Goal: Transaction & Acquisition: Purchase product/service

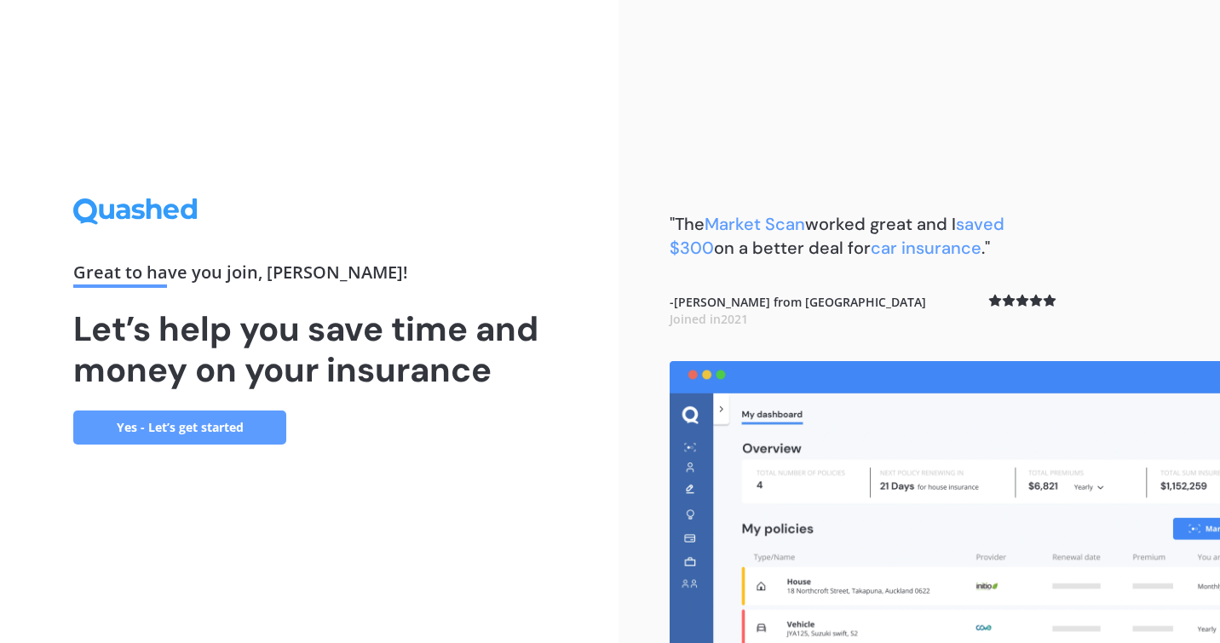
click at [164, 428] on link "Yes - Let’s get started" at bounding box center [179, 427] width 213 height 34
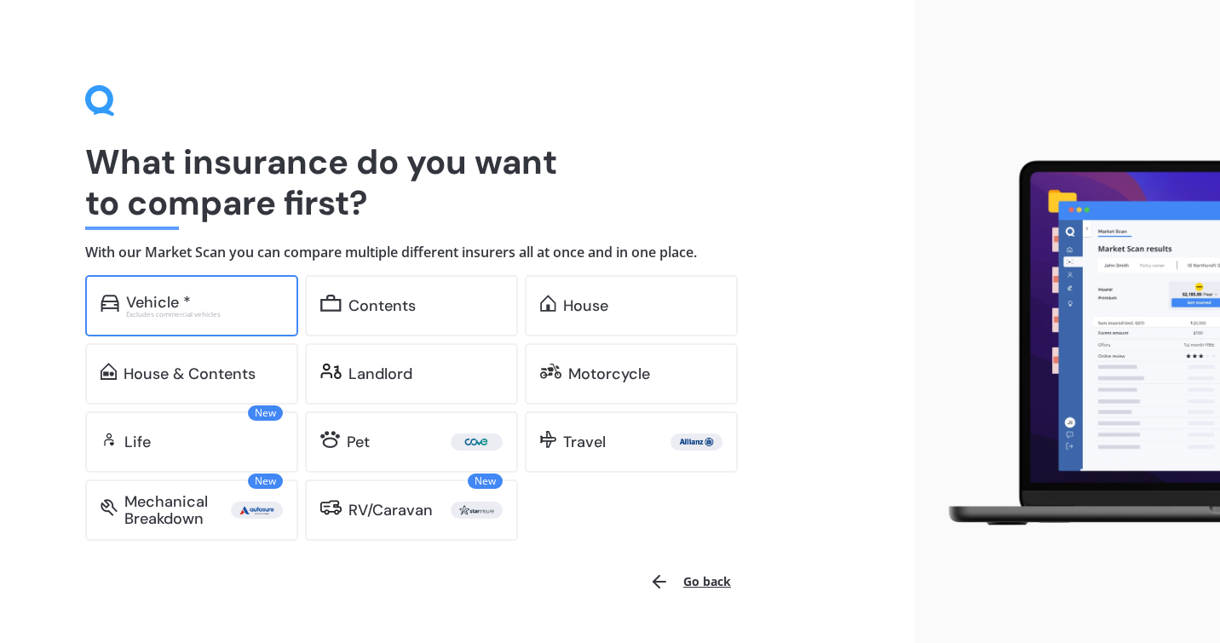
click at [153, 297] on div "Vehicle *" at bounding box center [158, 302] width 65 height 17
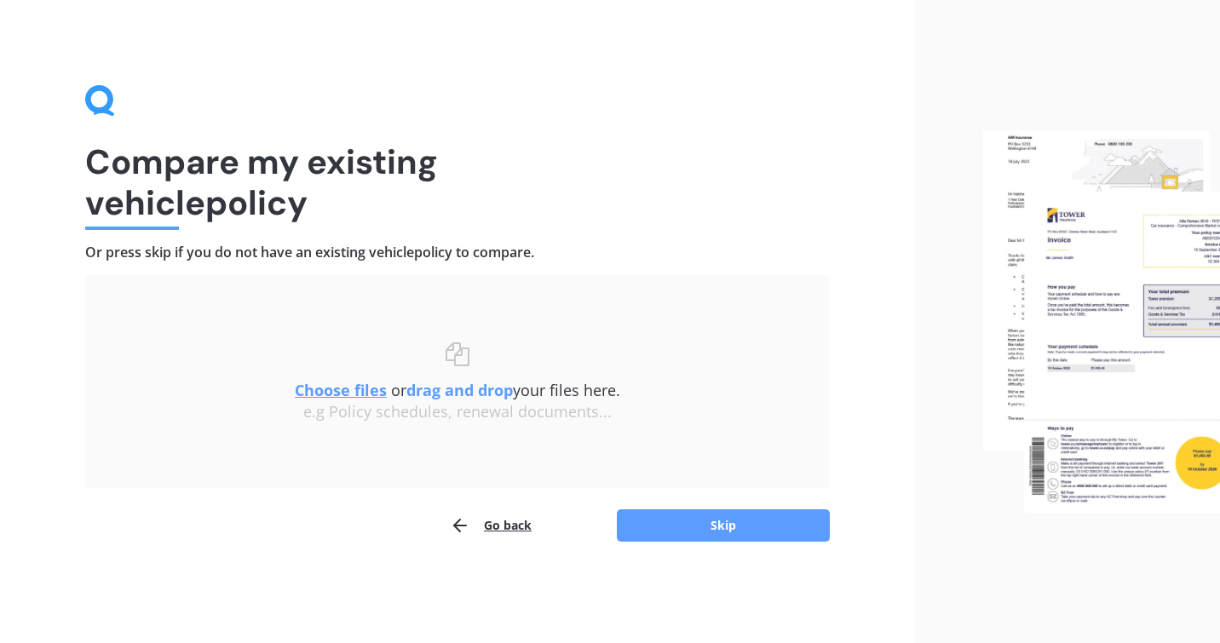
click at [343, 398] on u "Choose files" at bounding box center [341, 390] width 92 height 20
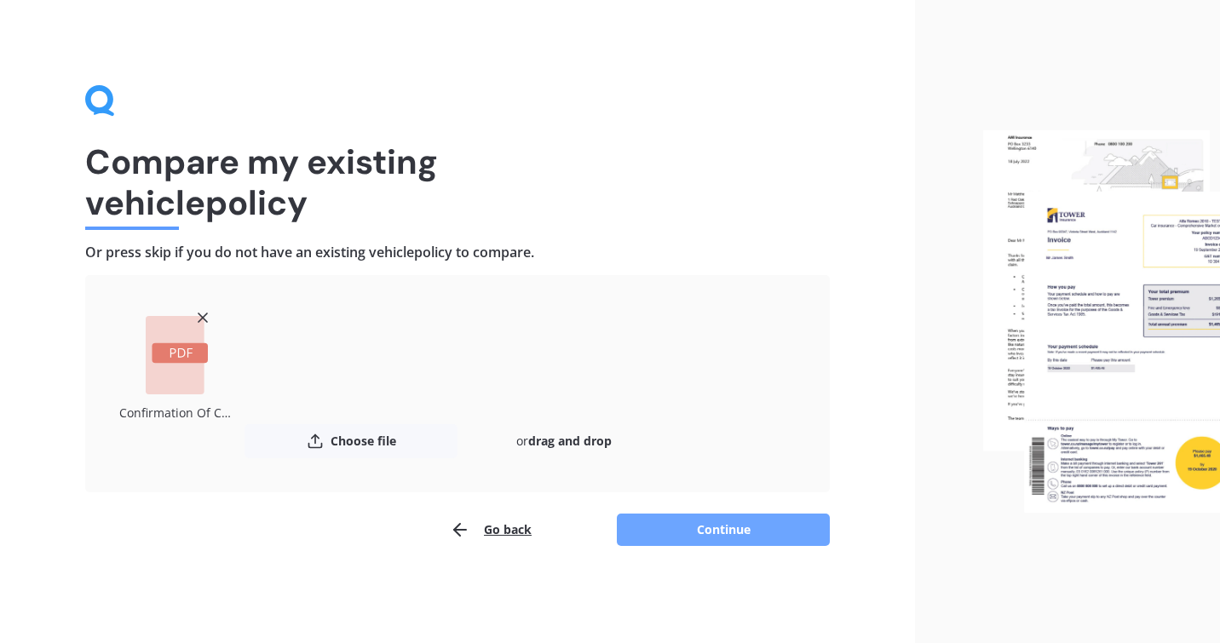
click at [704, 532] on button "Continue" at bounding box center [723, 530] width 213 height 32
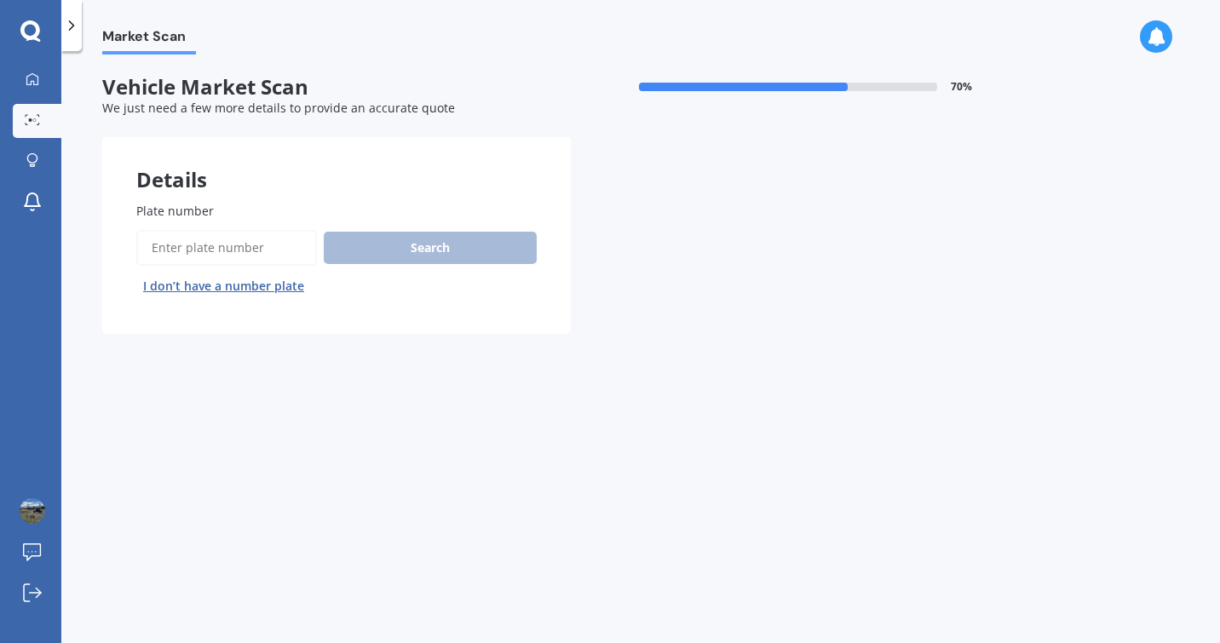
click at [227, 251] on input "Plate number" at bounding box center [226, 248] width 181 height 36
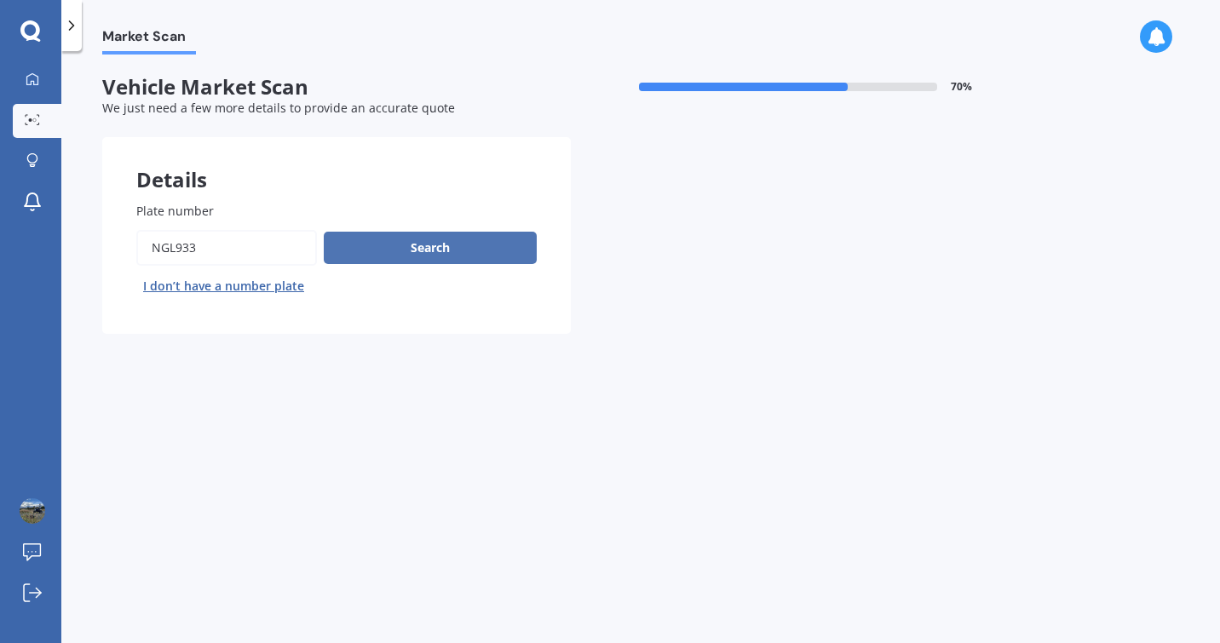
type input "ngl933"
click at [394, 242] on button "Search" at bounding box center [430, 248] width 213 height 32
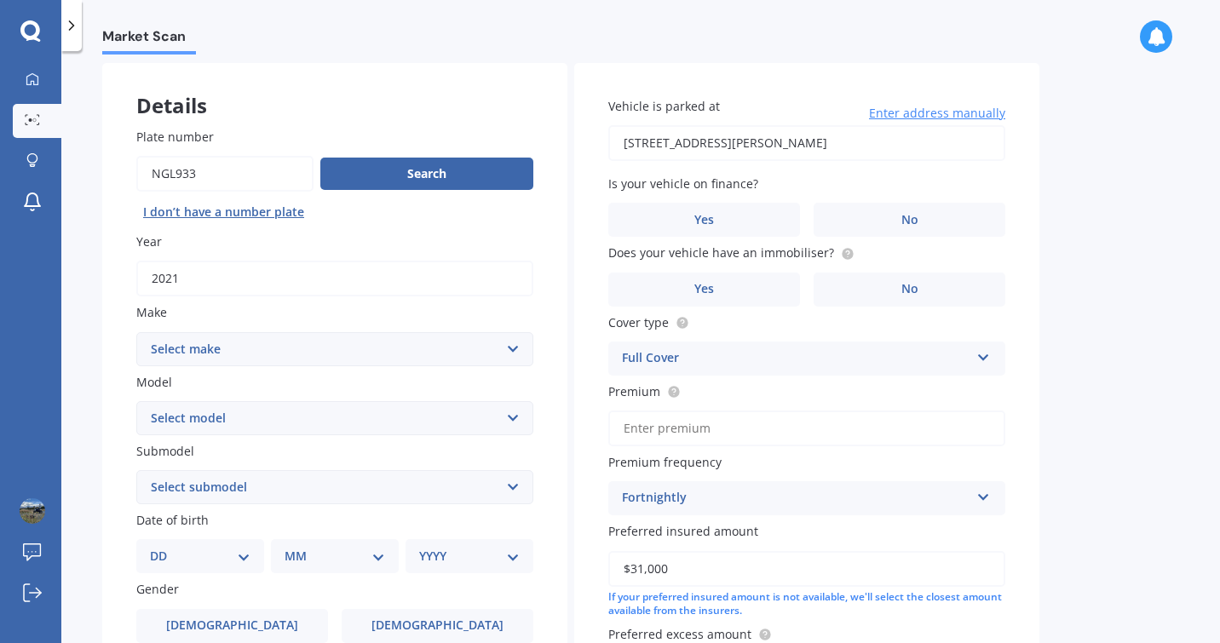
scroll to position [95, 0]
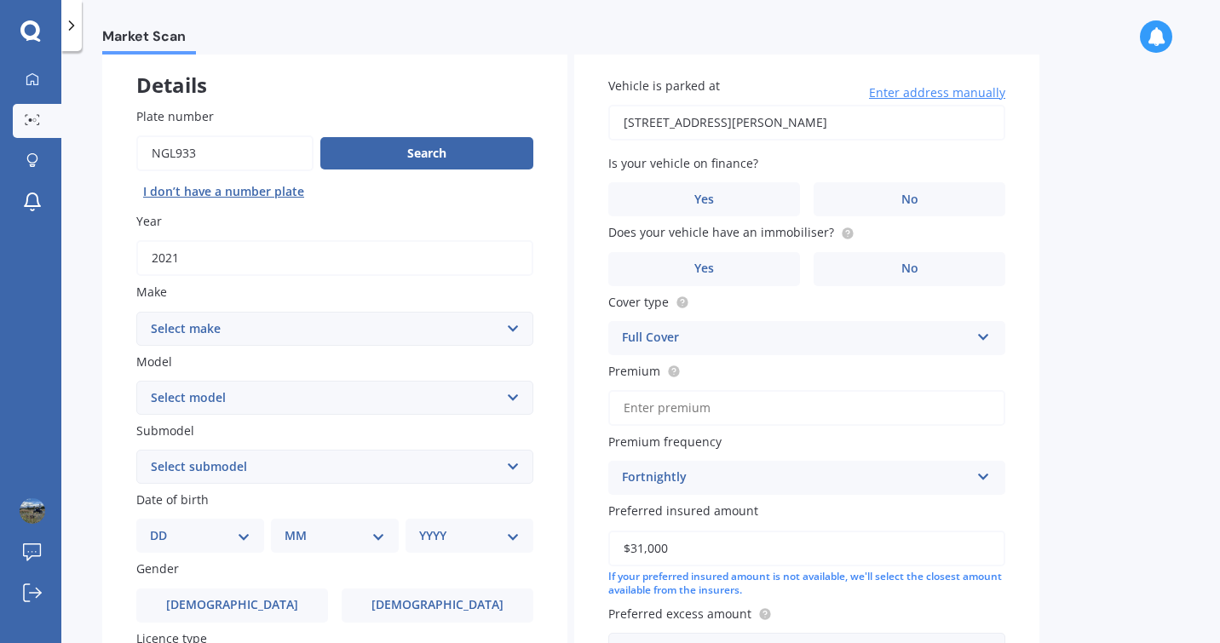
click at [220, 329] on select "Select make AC ALFA ROMEO ASTON [PERSON_NAME] AUDI AUSTIN BEDFORD Bentley BMW B…" at bounding box center [334, 329] width 397 height 34
click at [136, 313] on select "Select make AC ALFA ROMEO ASTON [PERSON_NAME] AUDI AUSTIN BEDFORD Bentley BMW B…" at bounding box center [334, 329] width 397 height 34
click at [206, 337] on select "Select make AC ALFA ROMEO ASTON [PERSON_NAME] AUDI AUSTIN BEDFORD Bentley BMW B…" at bounding box center [334, 329] width 397 height 34
select select "MITSUBISHI"
click at [136, 313] on select "Select make AC ALFA ROMEO ASTON [PERSON_NAME] AUDI AUSTIN BEDFORD Bentley BMW B…" at bounding box center [334, 329] width 397 height 34
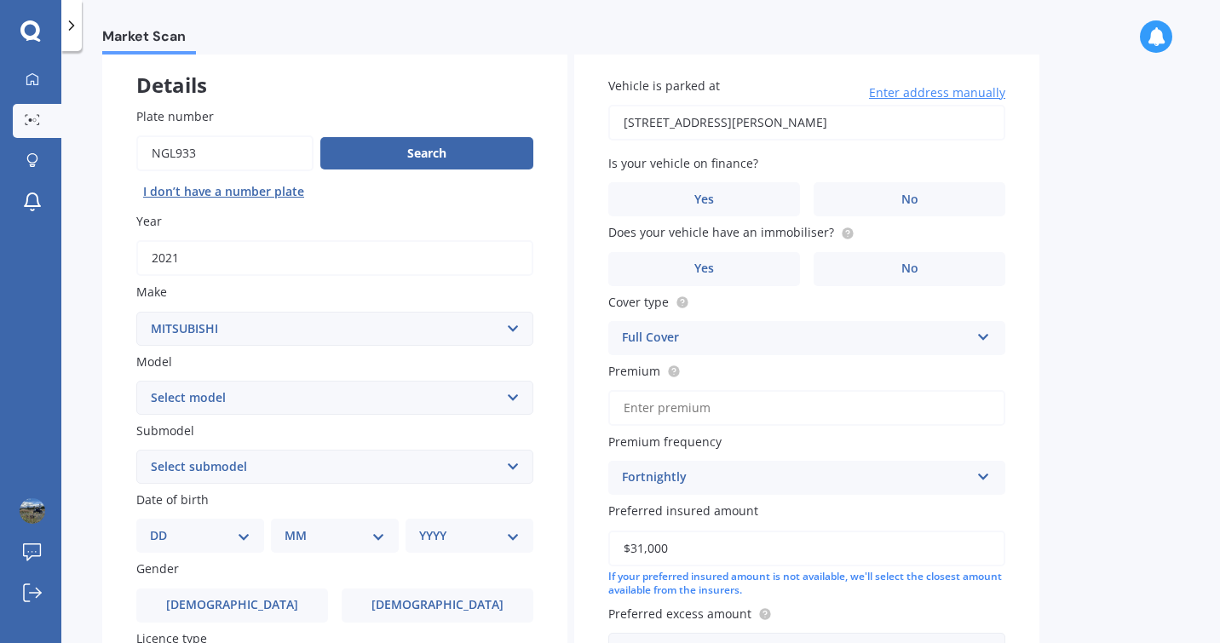
click at [229, 400] on select "Select model Country Star" at bounding box center [334, 398] width 397 height 34
select select "ECLIPSE CROSS"
click at [136, 382] on select "Select model 380 Airtrek Aspire ASX [PERSON_NAME] Challenger Challenger Diesel …" at bounding box center [334, 398] width 397 height 34
click at [207, 465] on select "Select submodel Black Edition Wagon 5dr CVT 8sp 1.5T PHEV VRX 4WD Hybrid PHEV X…" at bounding box center [334, 467] width 397 height 34
select select "VRX 4WD"
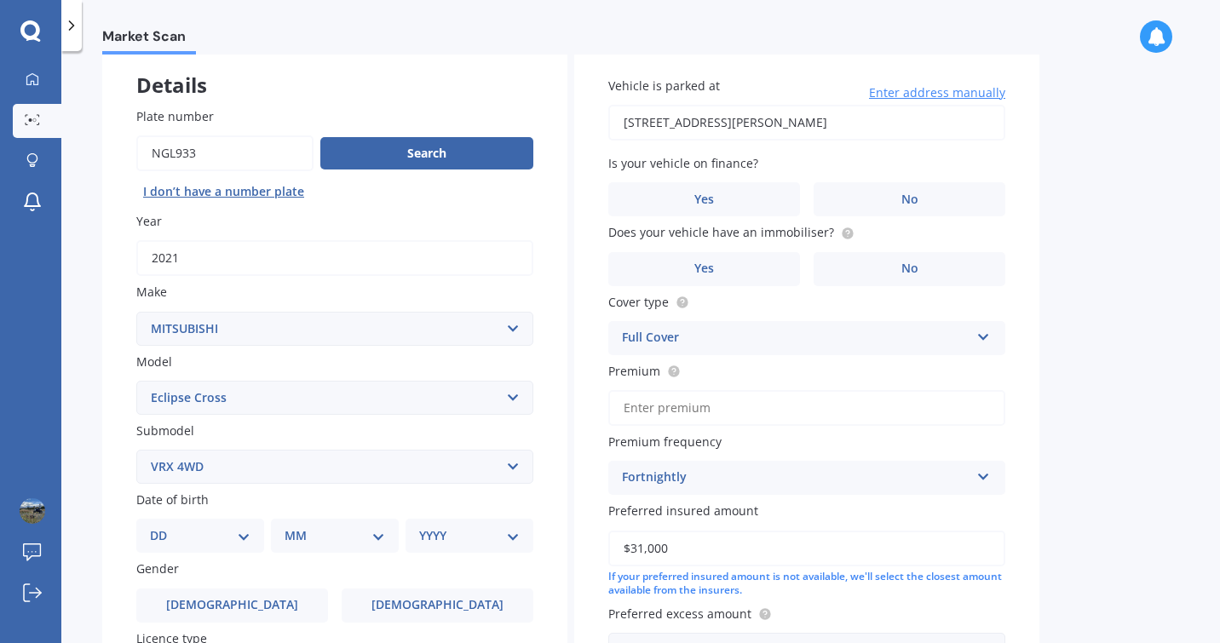
click at [136, 451] on select "Select submodel Black Edition Wagon 5dr CVT 8sp 1.5T PHEV VRX 4WD Hybrid PHEV X…" at bounding box center [334, 467] width 397 height 34
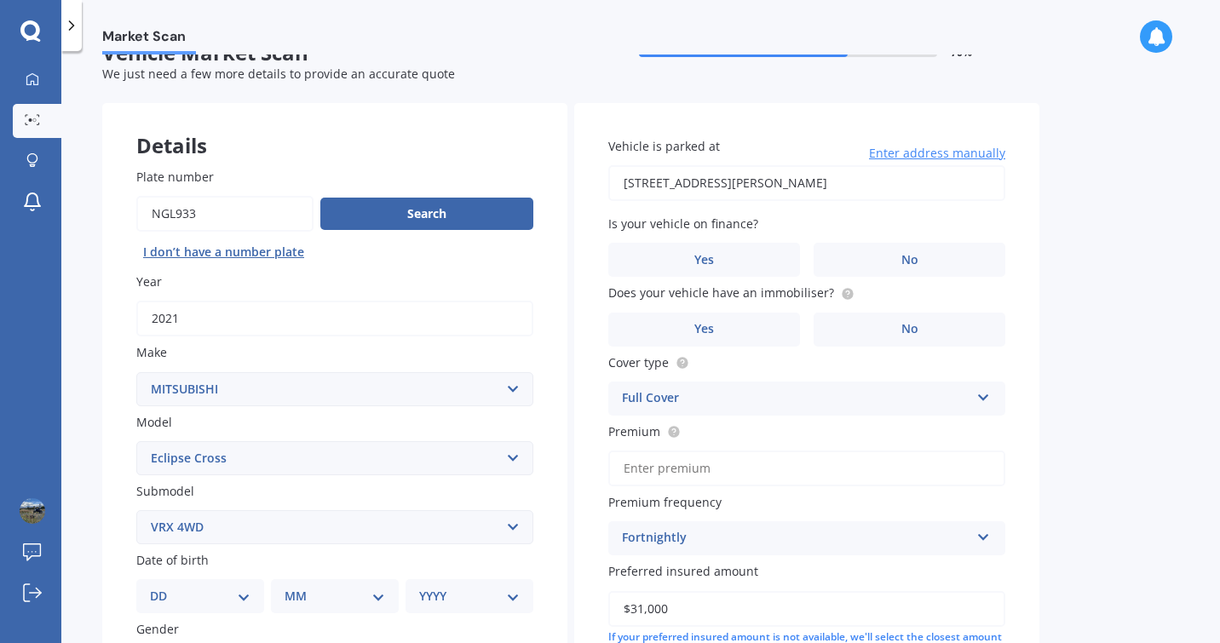
scroll to position [0, 0]
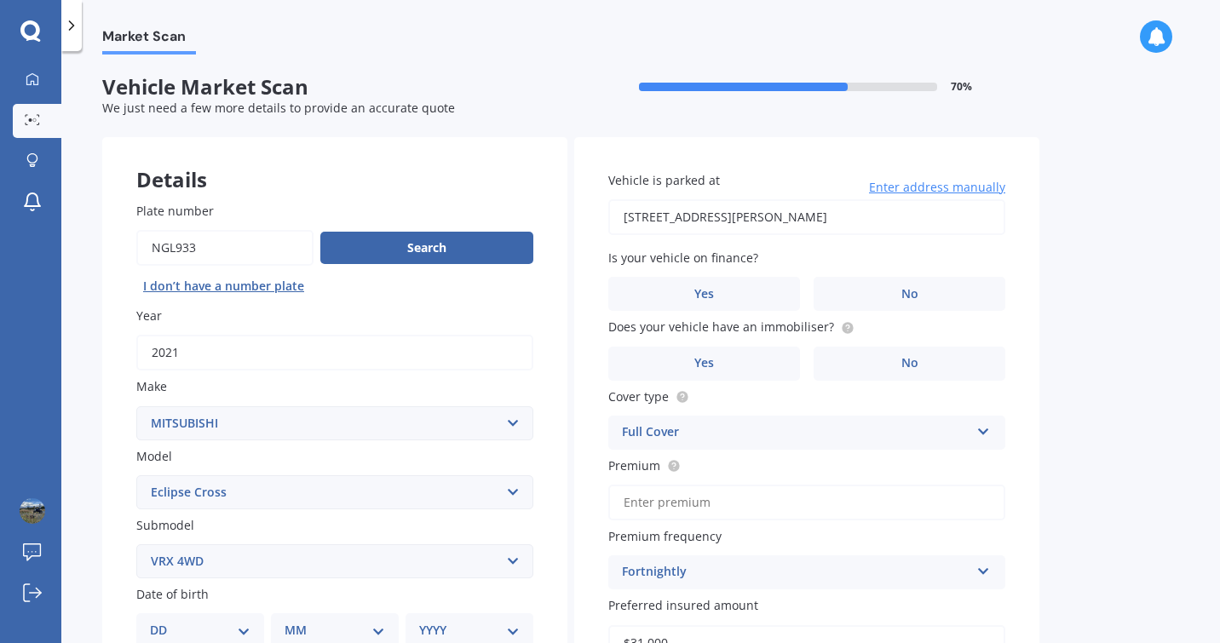
click at [812, 223] on input "[STREET_ADDRESS][PERSON_NAME]" at bounding box center [806, 217] width 397 height 36
type input "[STREET_ADDRESS]"
click at [928, 301] on label "No" at bounding box center [909, 294] width 192 height 34
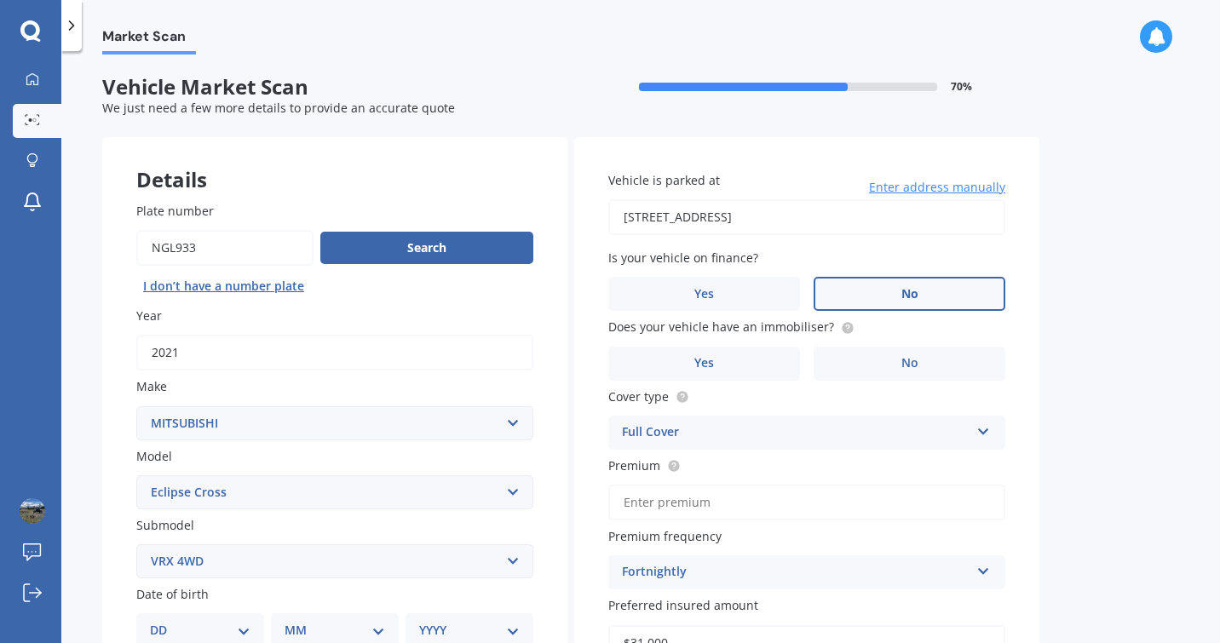
click at [0, 0] on input "No" at bounding box center [0, 0] width 0 height 0
click at [874, 365] on label "No" at bounding box center [909, 364] width 192 height 34
click at [0, 0] on input "No" at bounding box center [0, 0] width 0 height 0
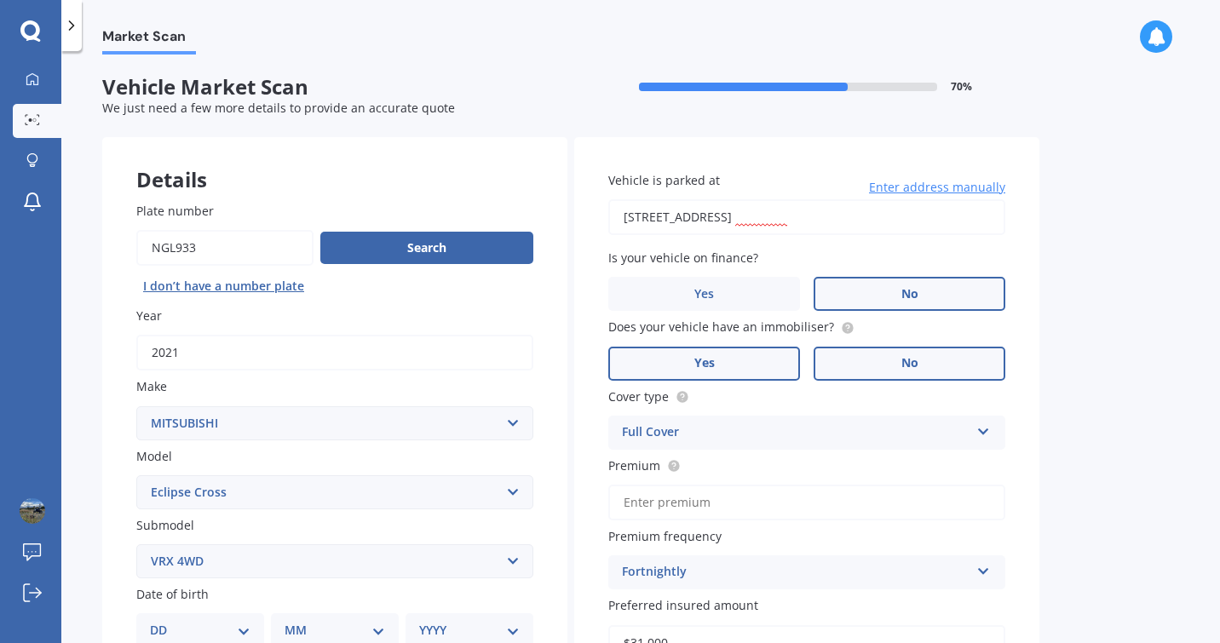
click at [730, 368] on label "Yes" at bounding box center [704, 364] width 192 height 34
click at [0, 0] on input "Yes" at bounding box center [0, 0] width 0 height 0
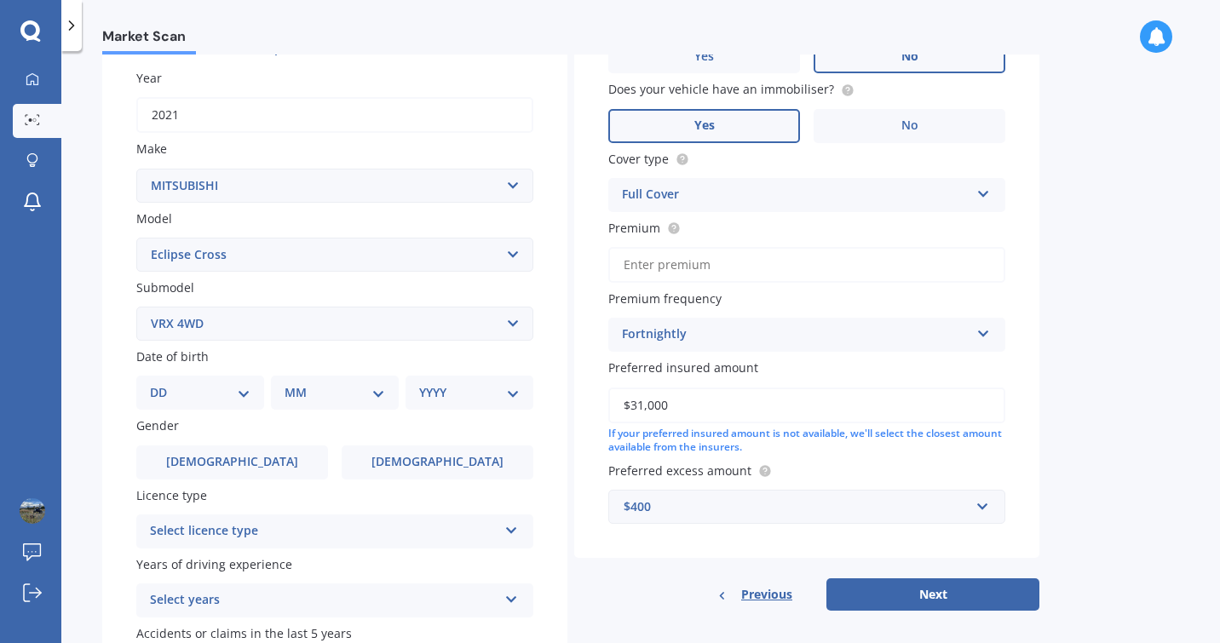
click at [678, 265] on input "Premium" at bounding box center [806, 265] width 397 height 36
click at [674, 232] on circle at bounding box center [673, 227] width 11 height 11
click at [699, 263] on input "Premium" at bounding box center [806, 265] width 397 height 36
click at [669, 238] on div "Premium" at bounding box center [806, 251] width 397 height 64
click at [670, 232] on circle at bounding box center [673, 227] width 11 height 11
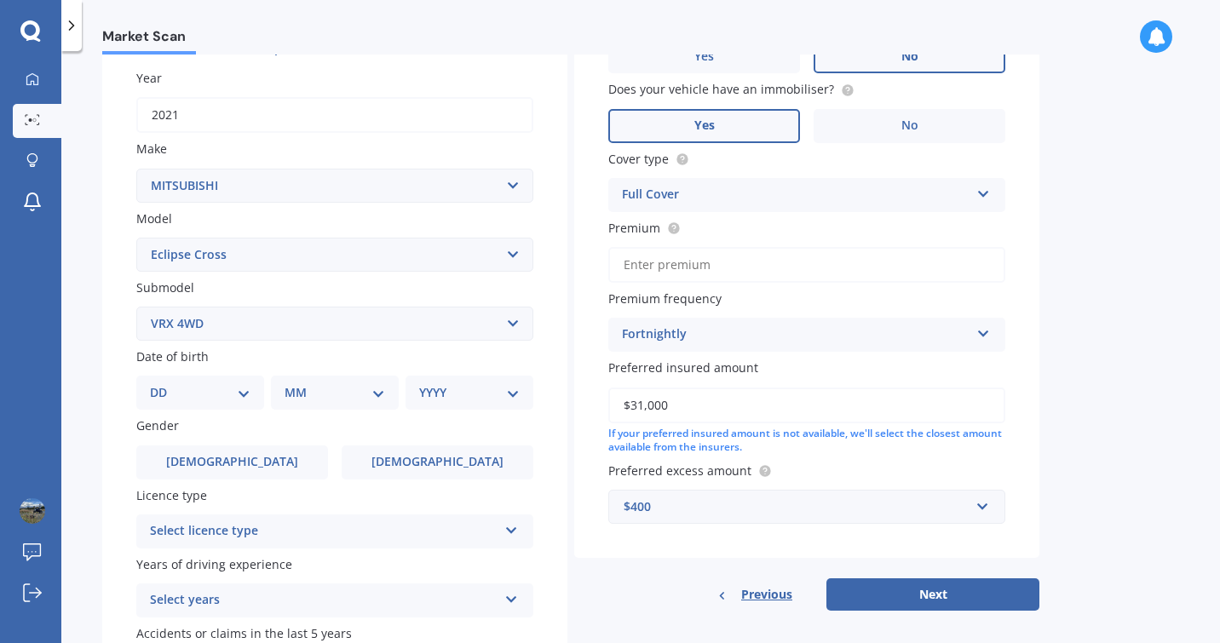
click at [663, 272] on input "Premium" at bounding box center [806, 265] width 397 height 36
type input "$58.00"
click at [967, 445] on div "If your preferred insured amount is not available, we'll select the closest amo…" at bounding box center [806, 441] width 397 height 29
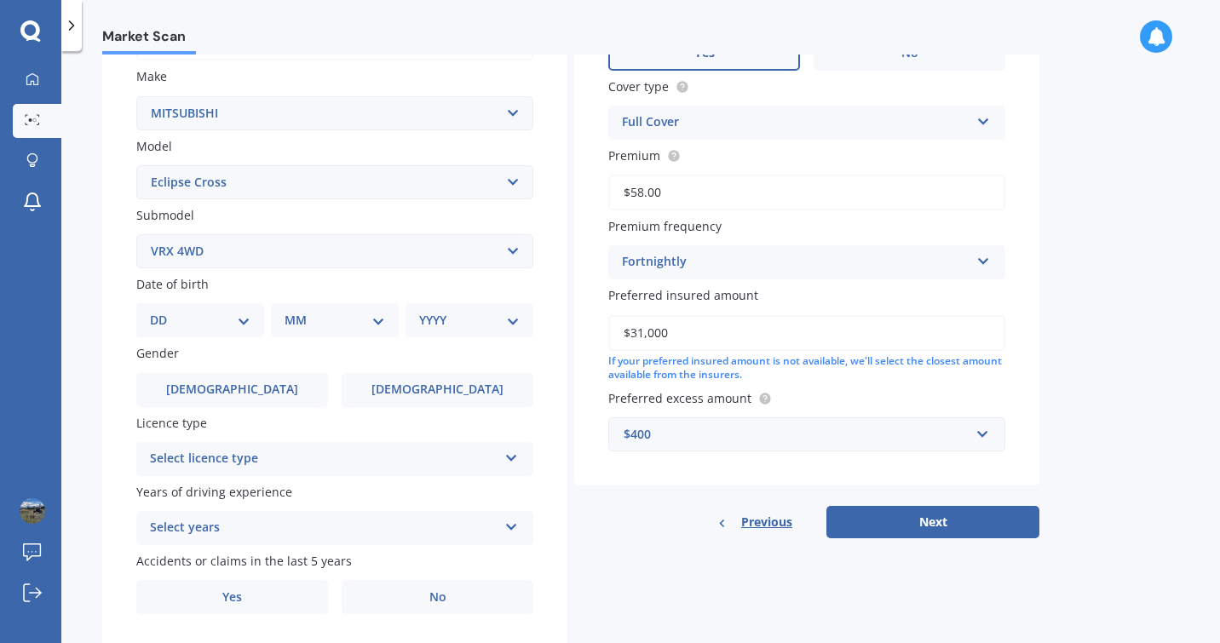
scroll to position [325, 0]
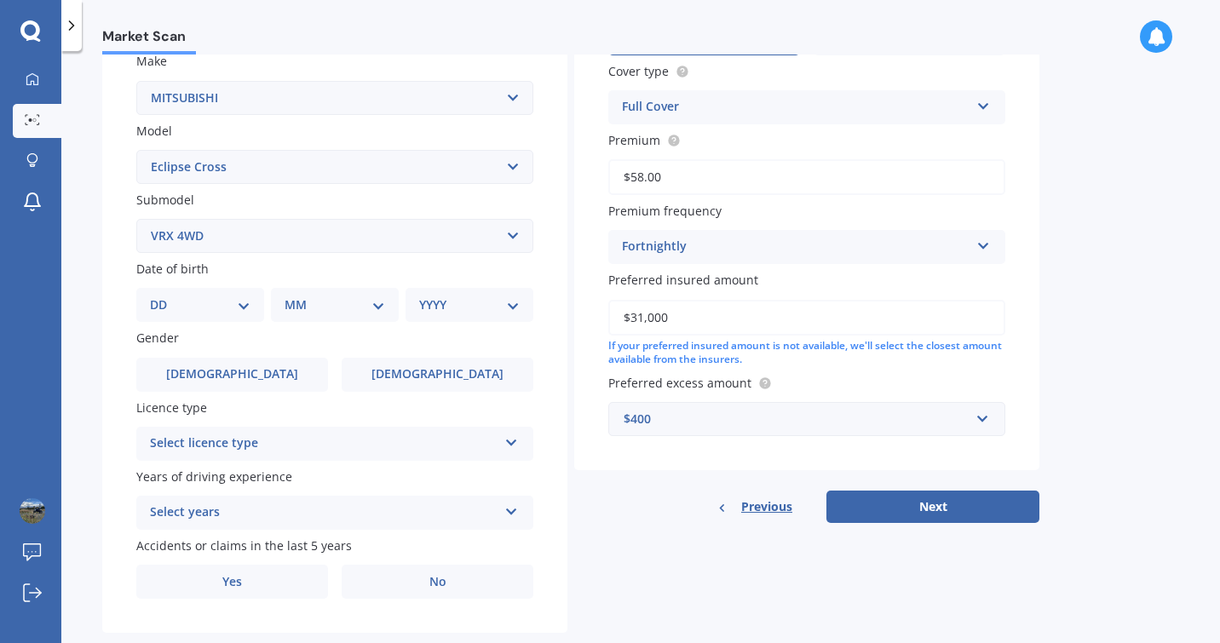
click at [190, 304] on select "DD 01 02 03 04 05 06 07 08 09 10 11 12 13 14 15 16 17 18 19 20 21 22 23 24 25 2…" at bounding box center [200, 305] width 100 height 19
select select "14"
click at [164, 298] on select "DD 01 02 03 04 05 06 07 08 09 10 11 12 13 14 15 16 17 18 19 20 21 22 23 24 25 2…" at bounding box center [200, 305] width 100 height 19
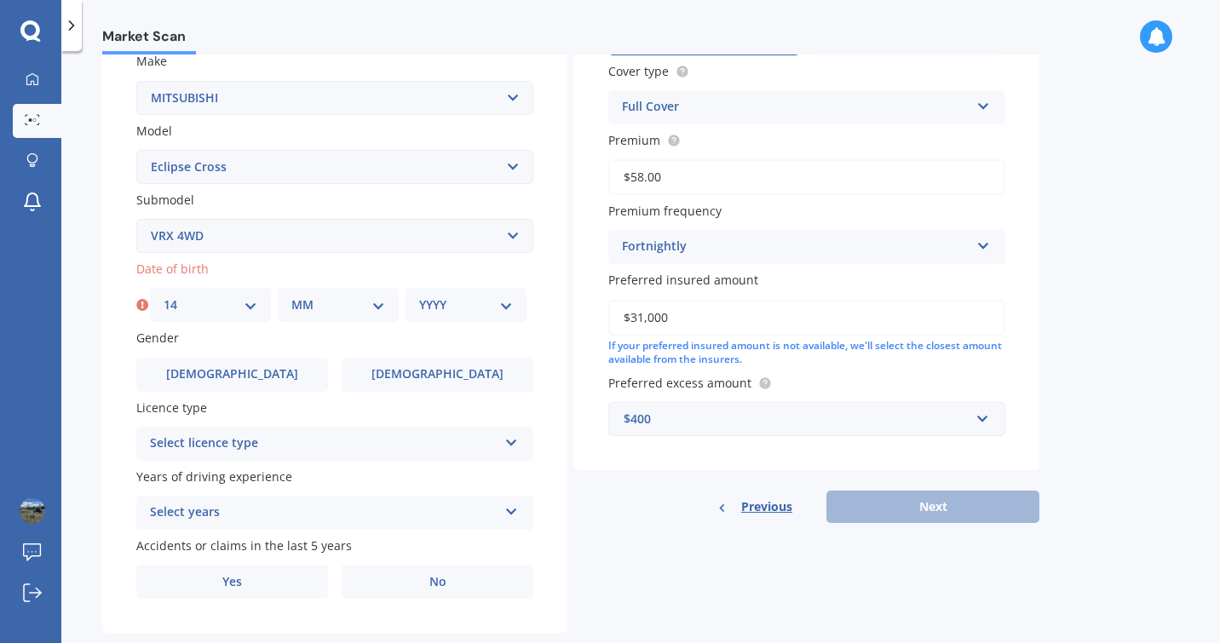
click at [301, 302] on select "MM 01 02 03 04 05 06 07 08 09 10 11 12" at bounding box center [338, 305] width 94 height 19
select select "09"
click at [291, 298] on select "MM 01 02 03 04 05 06 07 08 09 10 11 12" at bounding box center [338, 305] width 94 height 19
click at [465, 301] on select "YYYY 2025 2024 2023 2022 2021 2020 2019 2018 2017 2016 2015 2014 2013 2012 2011…" at bounding box center [466, 305] width 94 height 19
select select "1984"
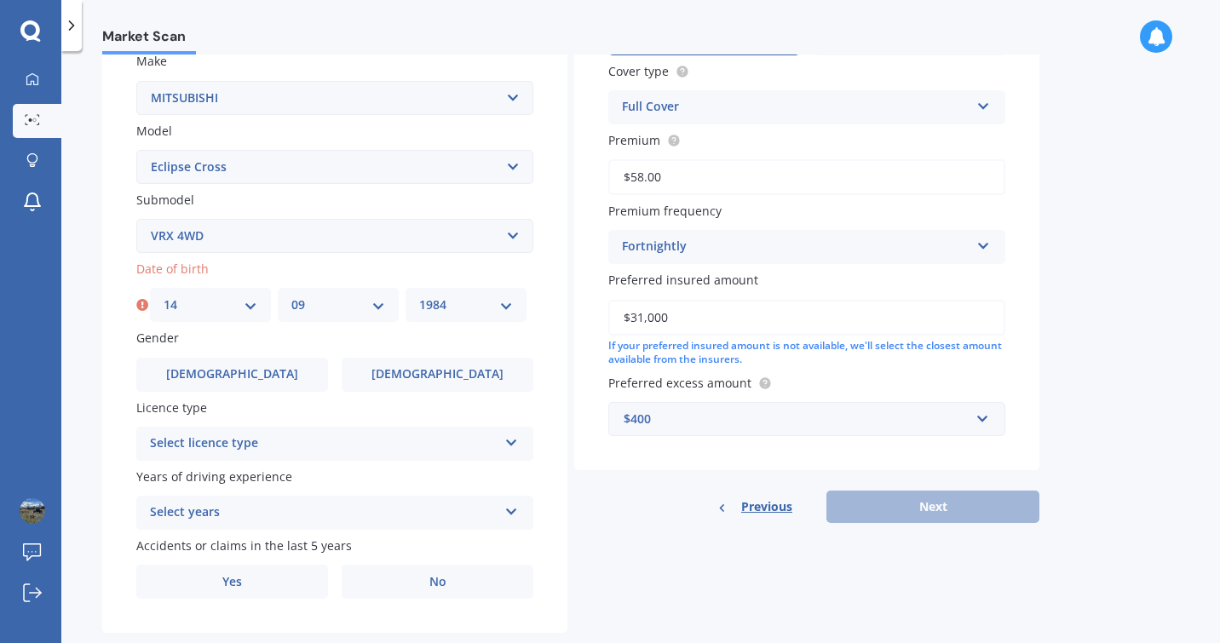
click at [419, 298] on select "YYYY 2025 2024 2023 2022 2021 2020 2019 2018 2017 2016 2015 2014 2013 2012 2011…" at bounding box center [466, 305] width 94 height 19
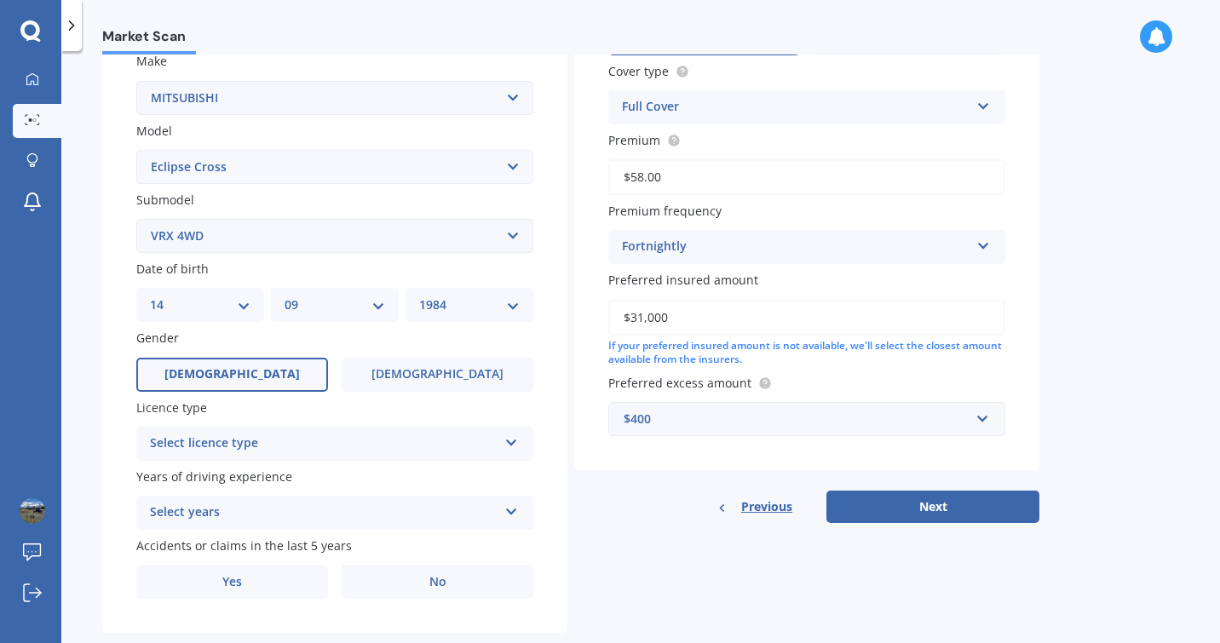
click at [211, 376] on label "[DEMOGRAPHIC_DATA]" at bounding box center [232, 375] width 192 height 34
click at [0, 0] on input "[DEMOGRAPHIC_DATA]" at bounding box center [0, 0] width 0 height 0
click at [212, 445] on div "Select licence type" at bounding box center [323, 443] width 347 height 20
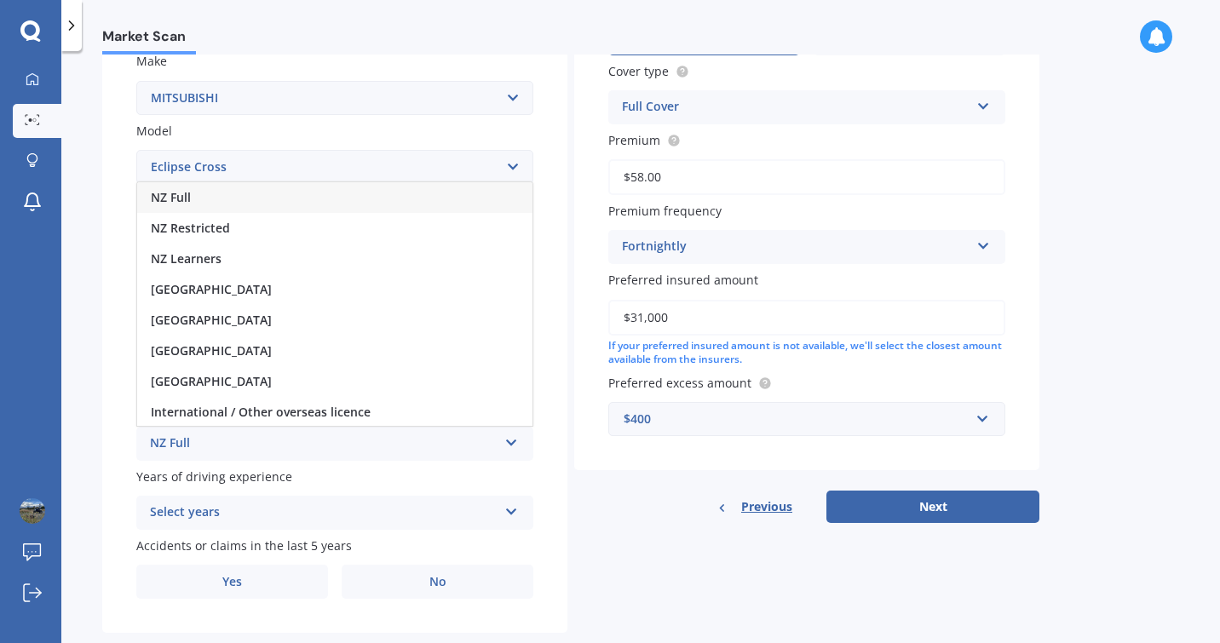
click at [243, 200] on div "NZ Full" at bounding box center [334, 197] width 395 height 31
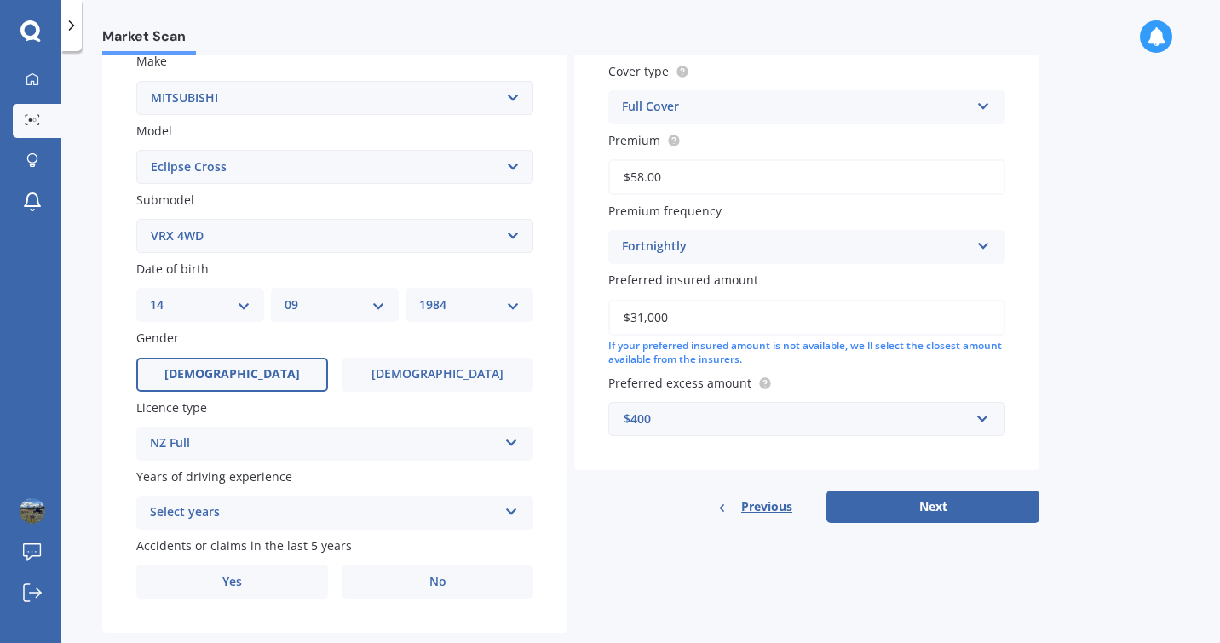
click at [222, 512] on div "Select years" at bounding box center [323, 512] width 347 height 20
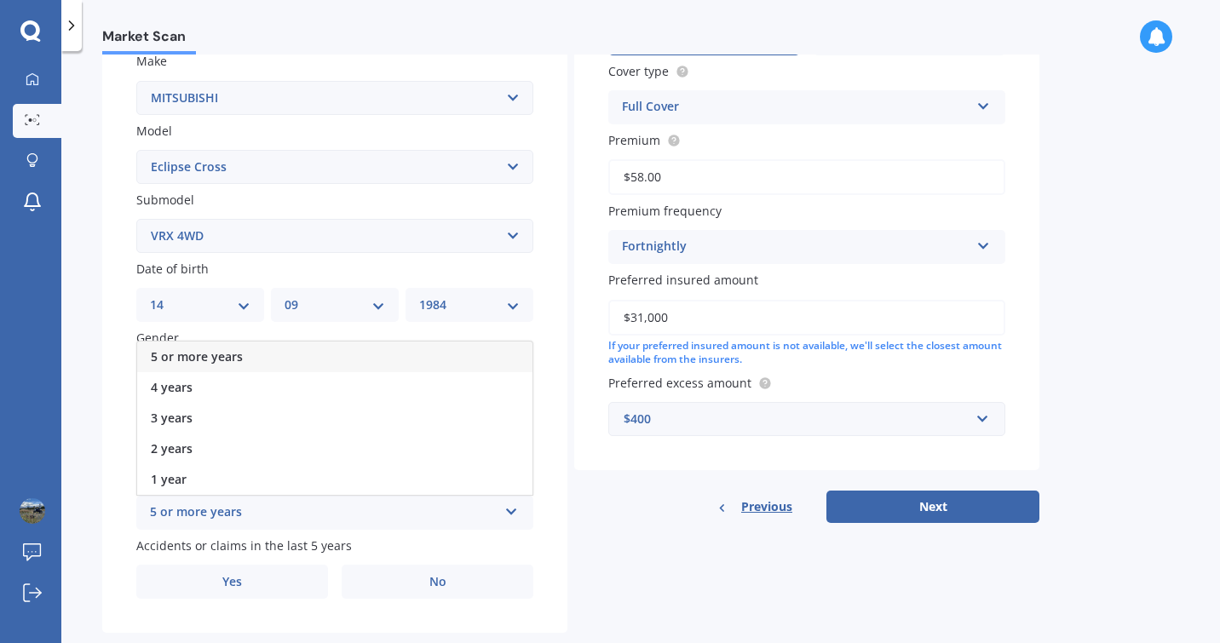
click at [215, 359] on span "5 or more years" at bounding box center [197, 356] width 92 height 16
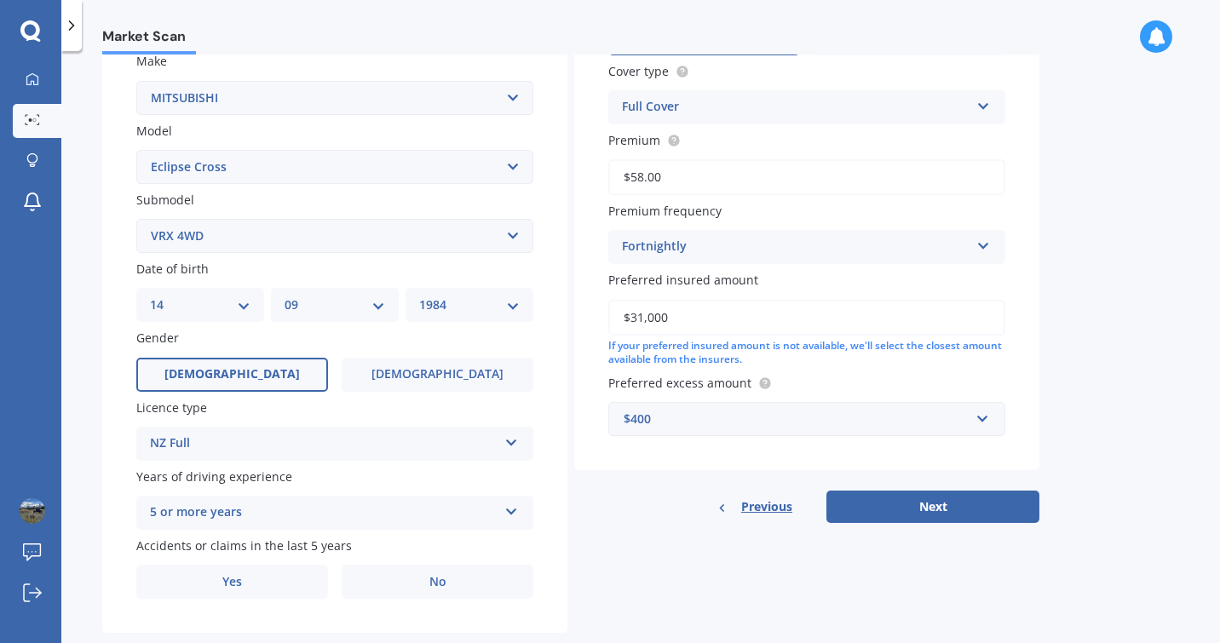
scroll to position [364, 0]
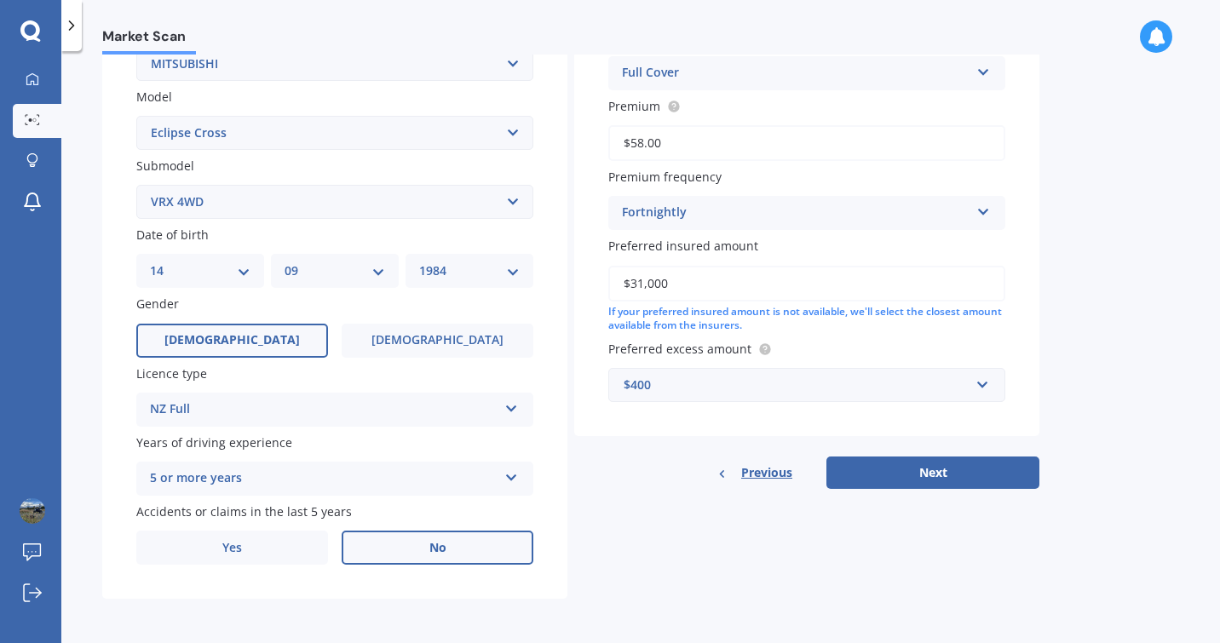
click at [401, 543] on label "No" at bounding box center [437, 548] width 192 height 34
click at [0, 0] on input "No" at bounding box center [0, 0] width 0 height 0
click at [923, 488] on div "Details Plate number Search I don’t have a number plate Year [DATE] Make Select…" at bounding box center [570, 189] width 937 height 822
click at [936, 462] on button "Next" at bounding box center [932, 472] width 213 height 32
select select "14"
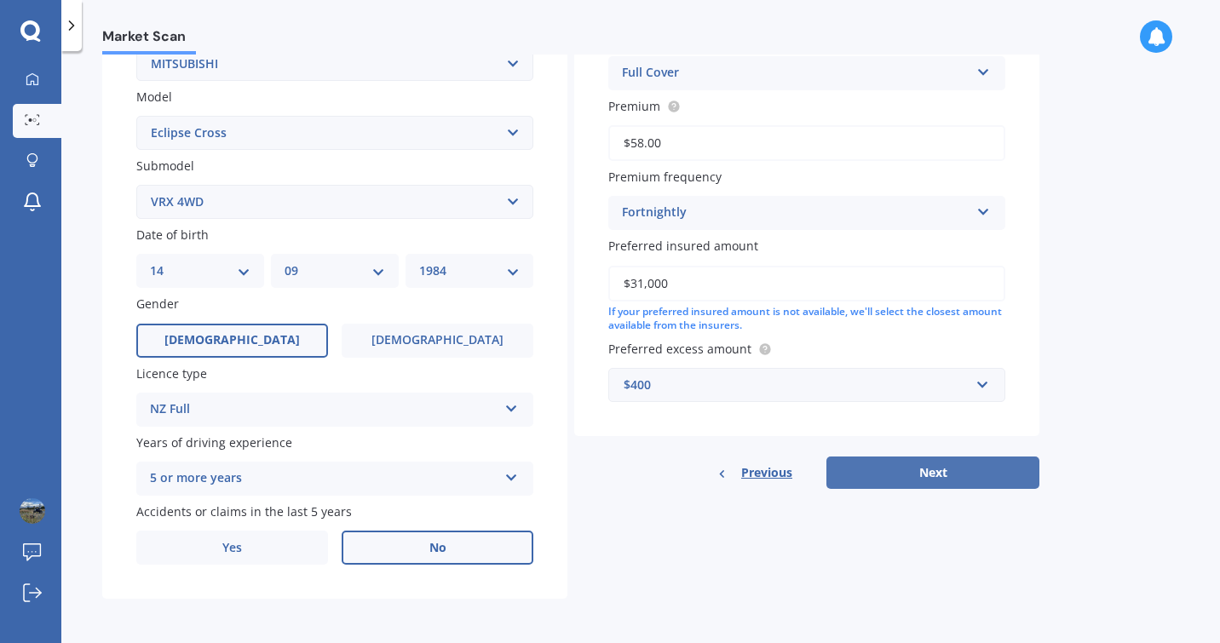
select select "09"
select select "1984"
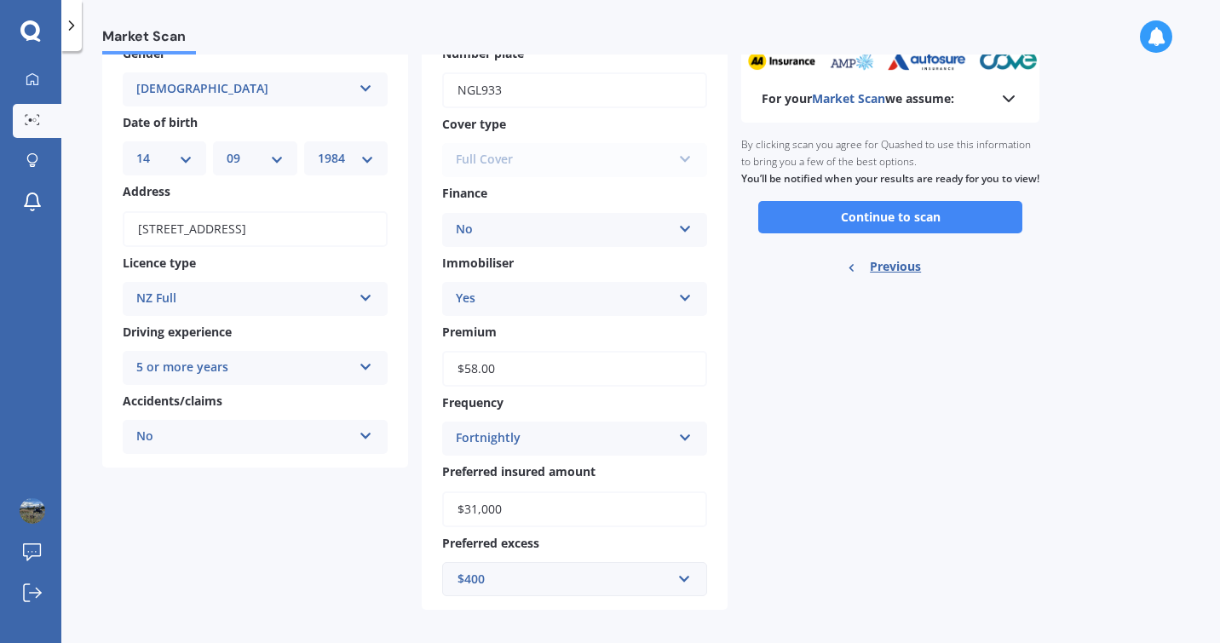
scroll to position [120, 0]
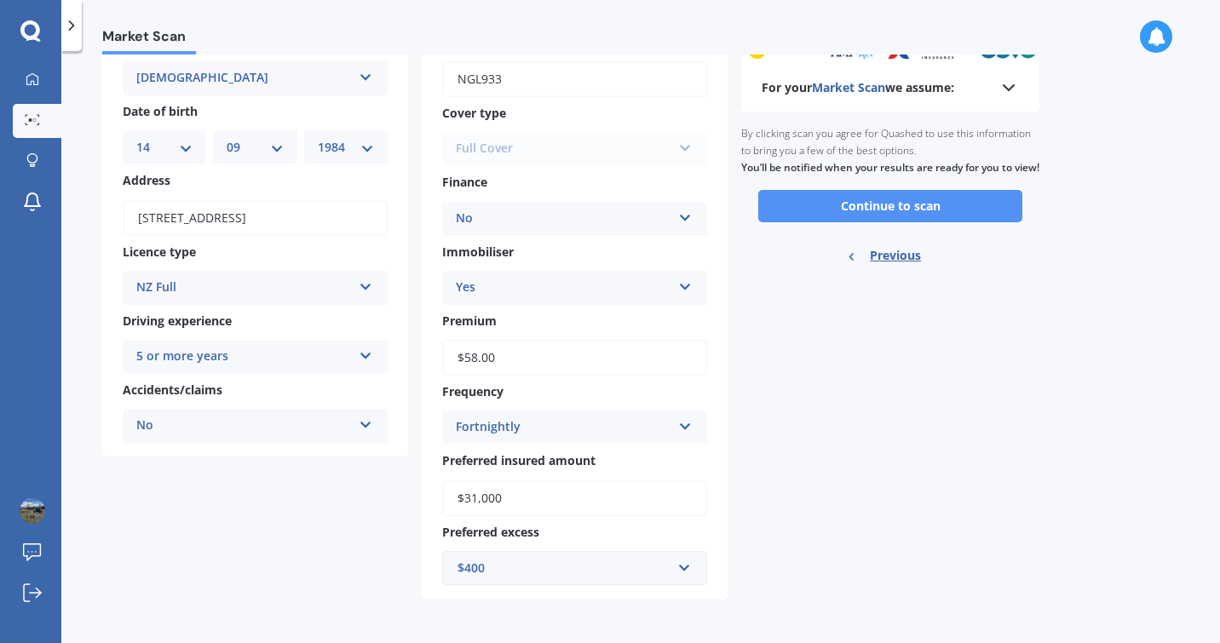
click at [842, 211] on button "Continue to scan" at bounding box center [890, 206] width 264 height 32
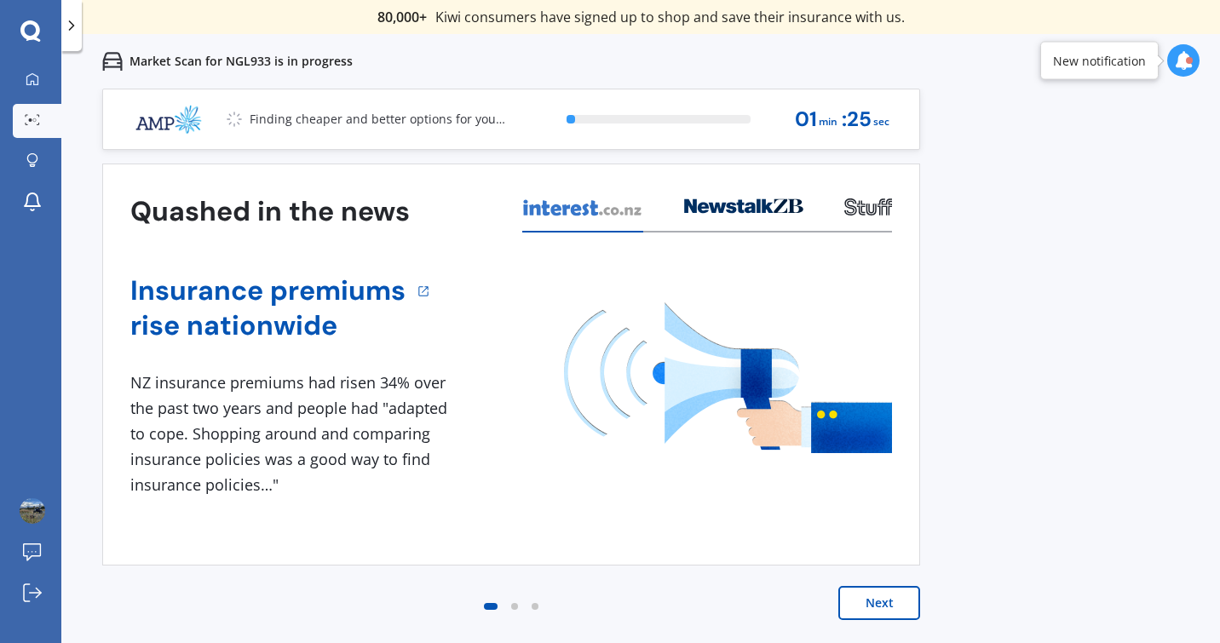
click at [1160, 282] on div "Previous 80,000+ [DEMOGRAPHIC_DATA] consumers have signed up to shop and save t…" at bounding box center [640, 410] width 1158 height 643
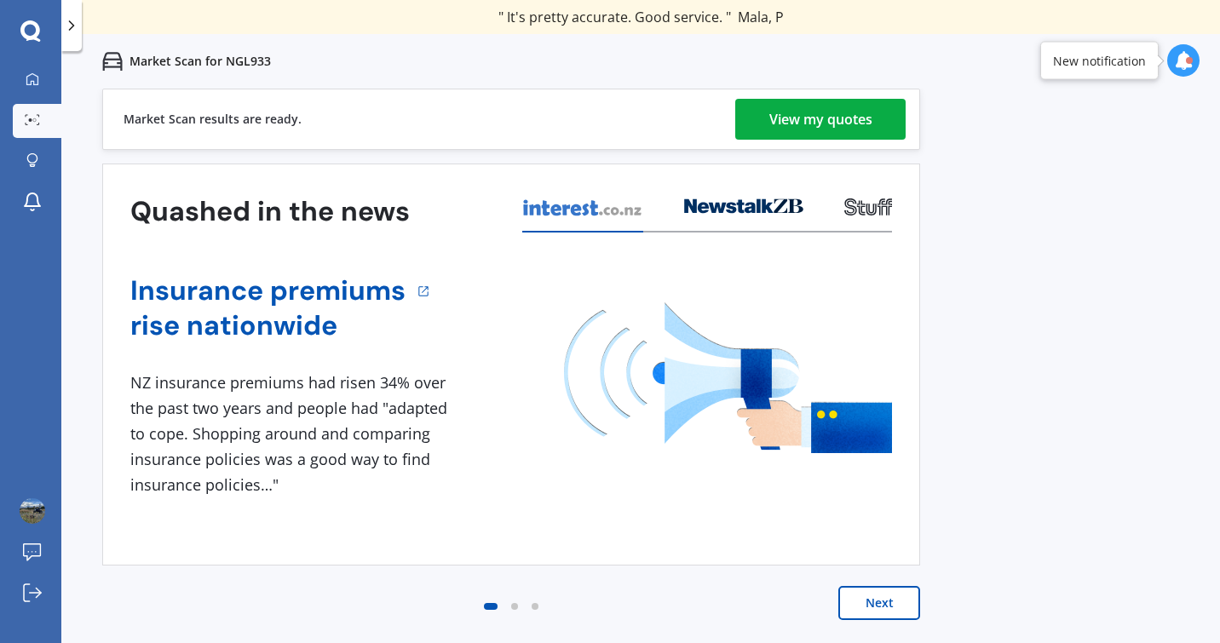
click at [845, 120] on div "View my quotes" at bounding box center [820, 119] width 103 height 41
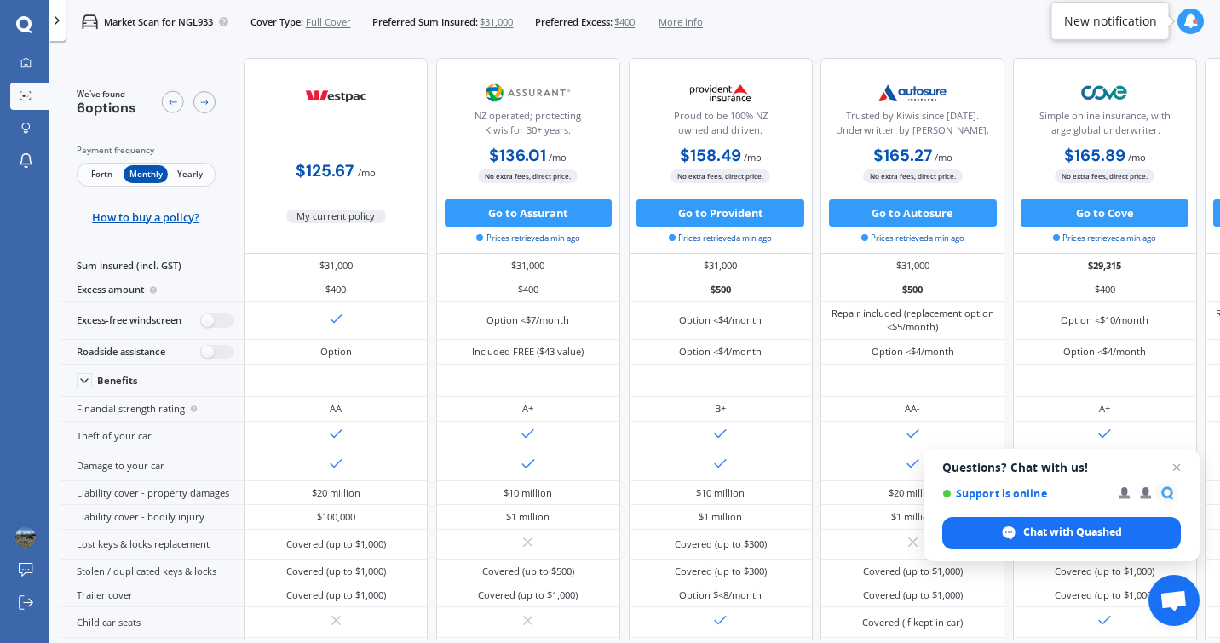
click at [90, 176] on span "Fortn" at bounding box center [101, 174] width 44 height 18
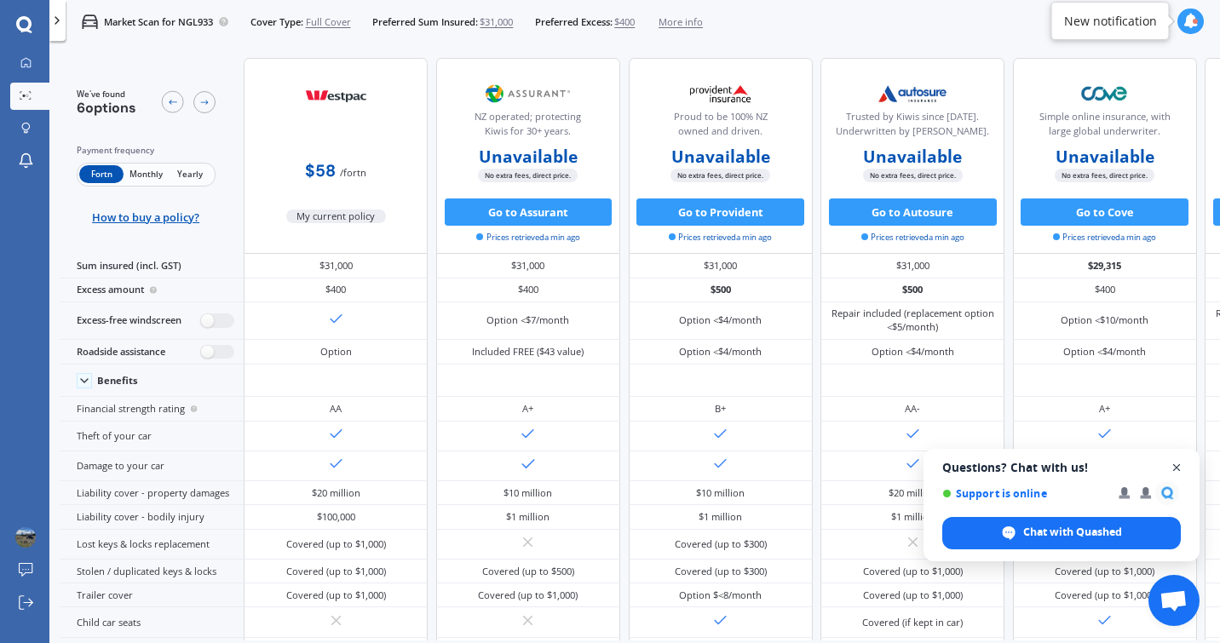
click at [1175, 466] on span "Close chat" at bounding box center [1176, 467] width 21 height 21
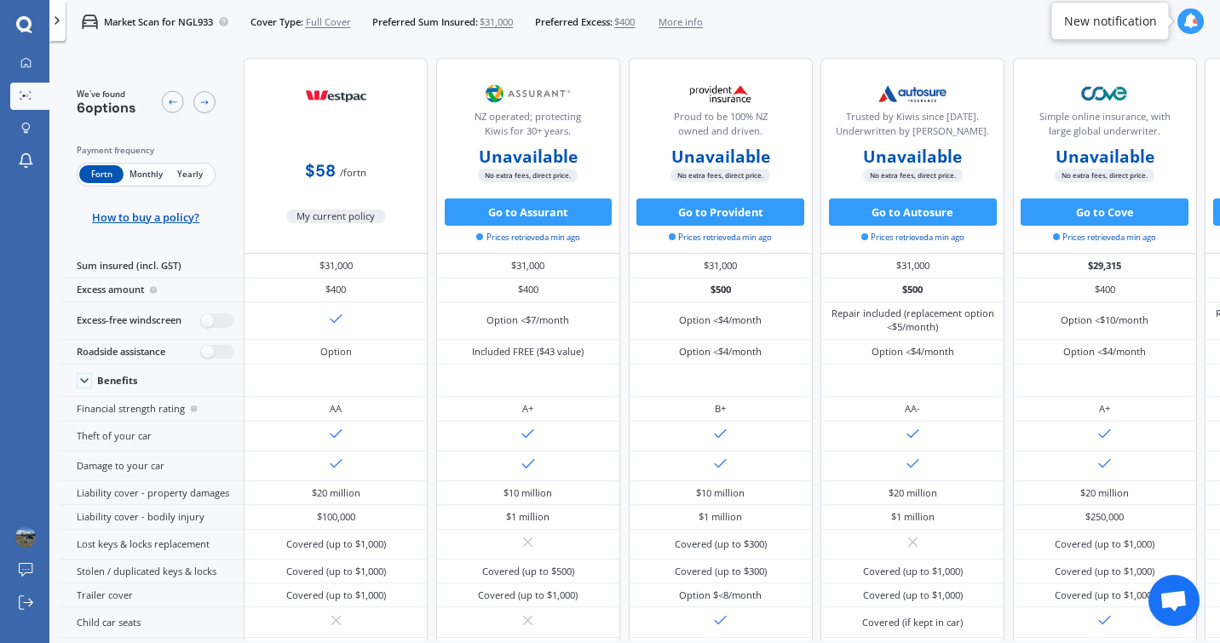
click at [525, 158] on b "Unavailable" at bounding box center [528, 157] width 99 height 14
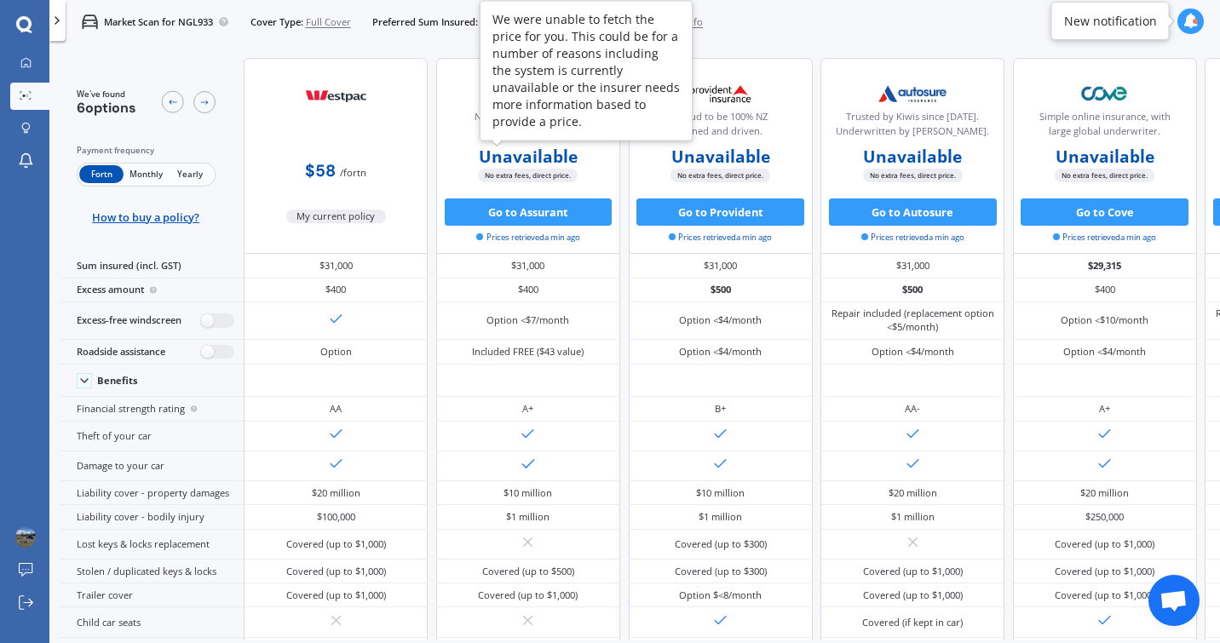
click at [525, 158] on b "Unavailable" at bounding box center [528, 157] width 99 height 14
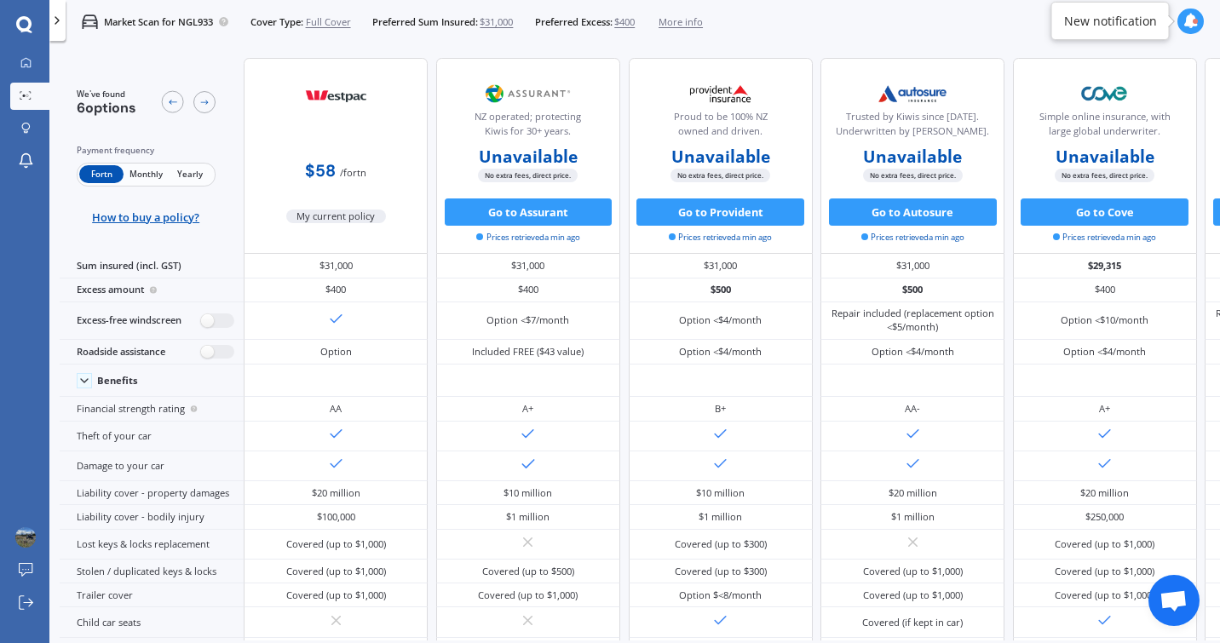
click at [726, 162] on b "Unavailable" at bounding box center [720, 157] width 99 height 14
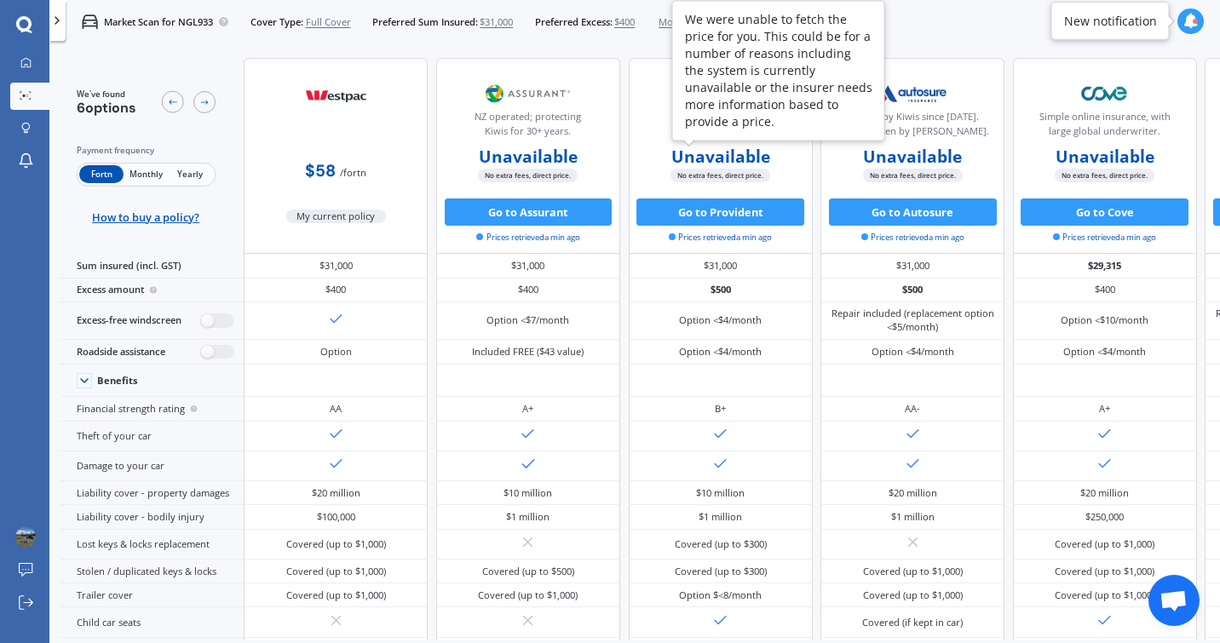
click at [726, 162] on b "Unavailable" at bounding box center [720, 157] width 99 height 14
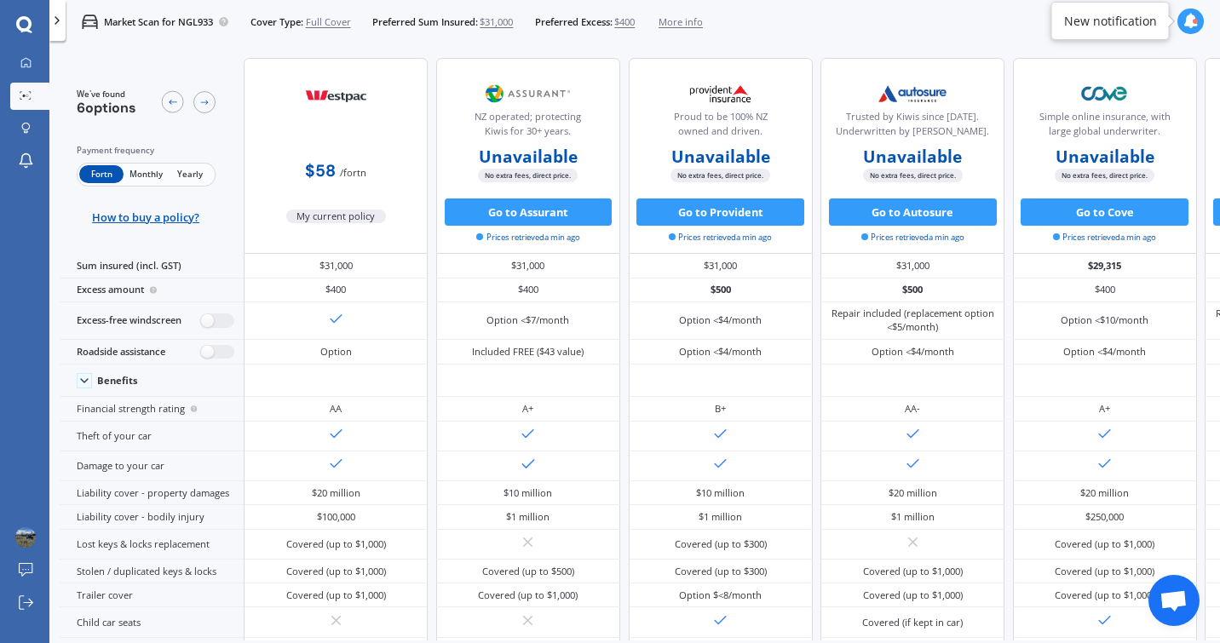
click at [887, 158] on b "Unavailable" at bounding box center [912, 157] width 99 height 14
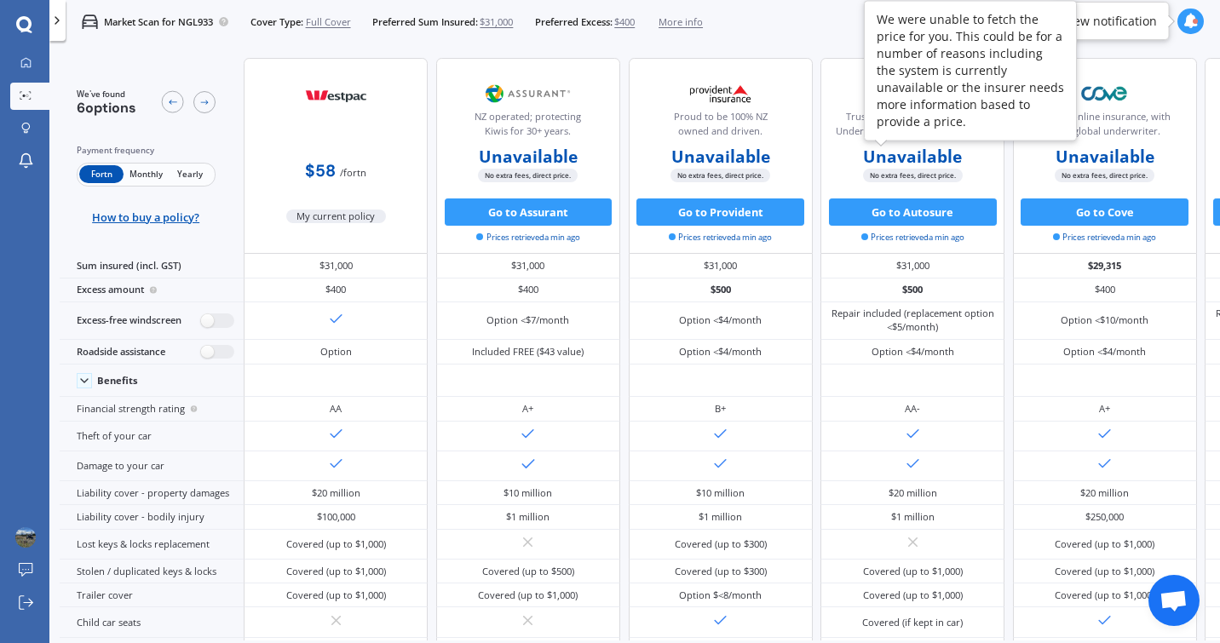
click at [887, 158] on b "Unavailable" at bounding box center [912, 157] width 99 height 14
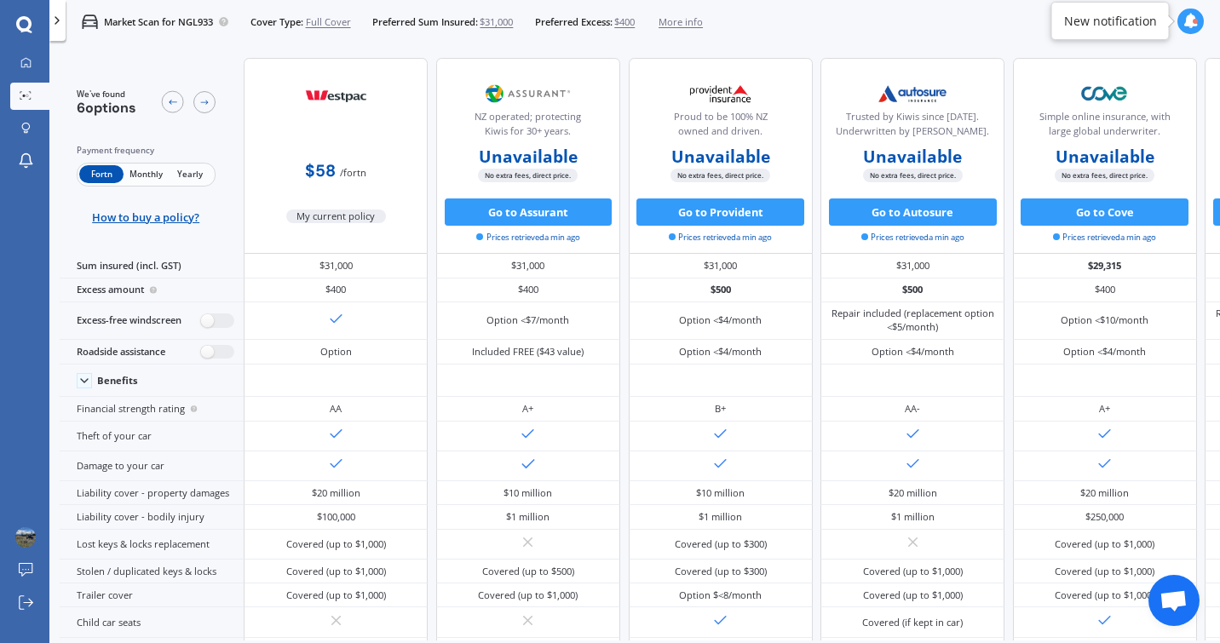
click at [1109, 155] on b "Unavailable" at bounding box center [1104, 157] width 99 height 14
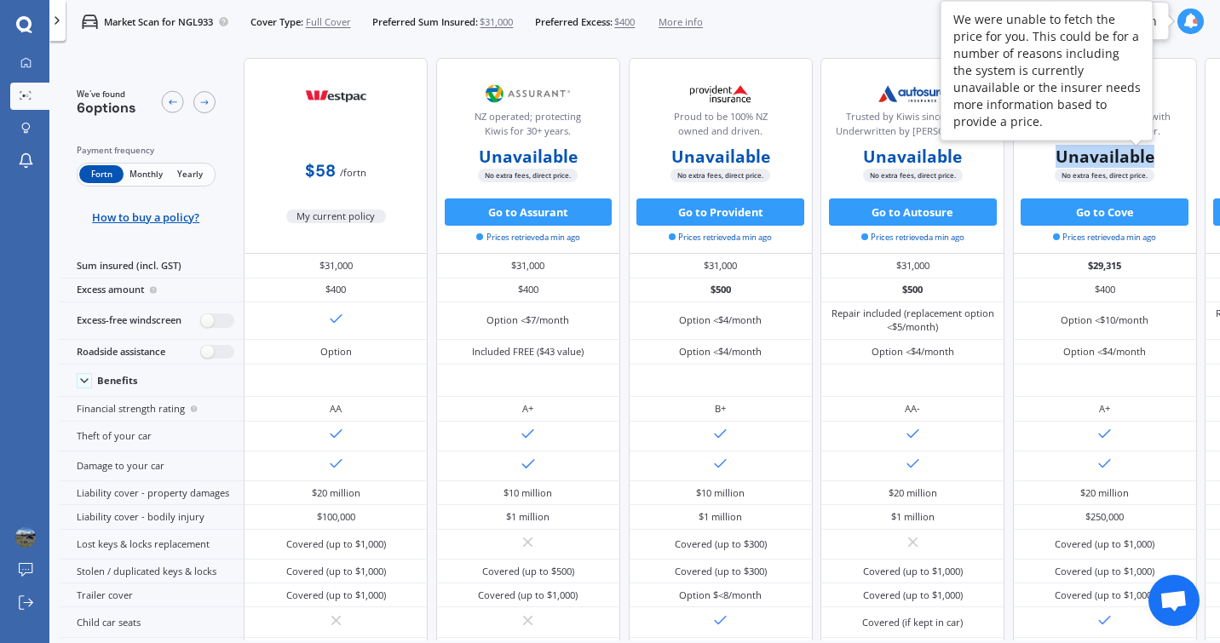
click at [1109, 155] on b "Unavailable" at bounding box center [1104, 157] width 99 height 14
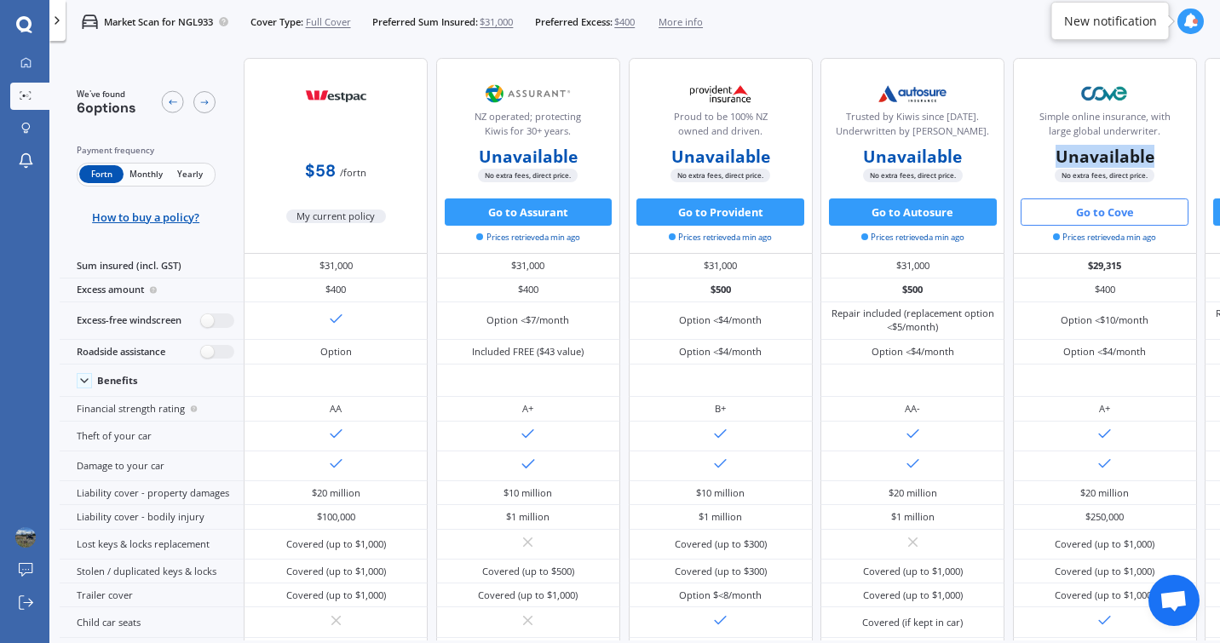
click at [1112, 212] on button "Go to Cove" at bounding box center [1104, 211] width 168 height 27
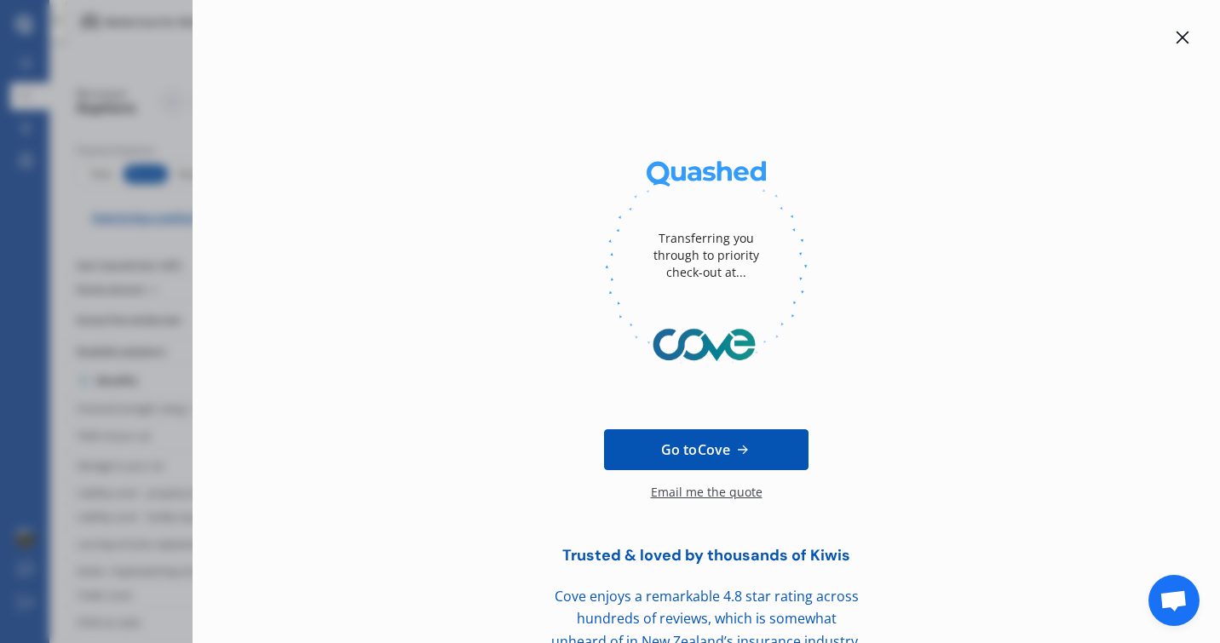
click at [1176, 49] on div "Transferring you through to priority check-out at... Go to Cove Email me the qu…" at bounding box center [706, 340] width 973 height 626
click at [1176, 39] on icon at bounding box center [1182, 38] width 13 height 13
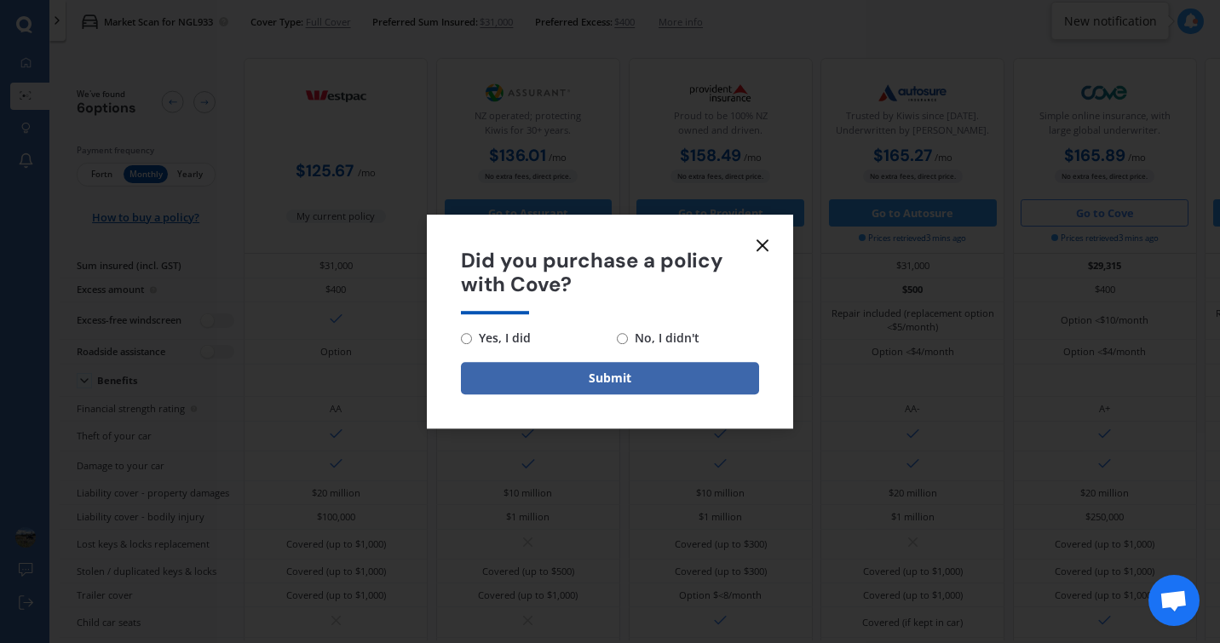
click at [628, 344] on span "No, I didn't" at bounding box center [664, 338] width 72 height 20
click at [627, 344] on input "No, I didn't" at bounding box center [622, 338] width 11 height 11
radio input "true"
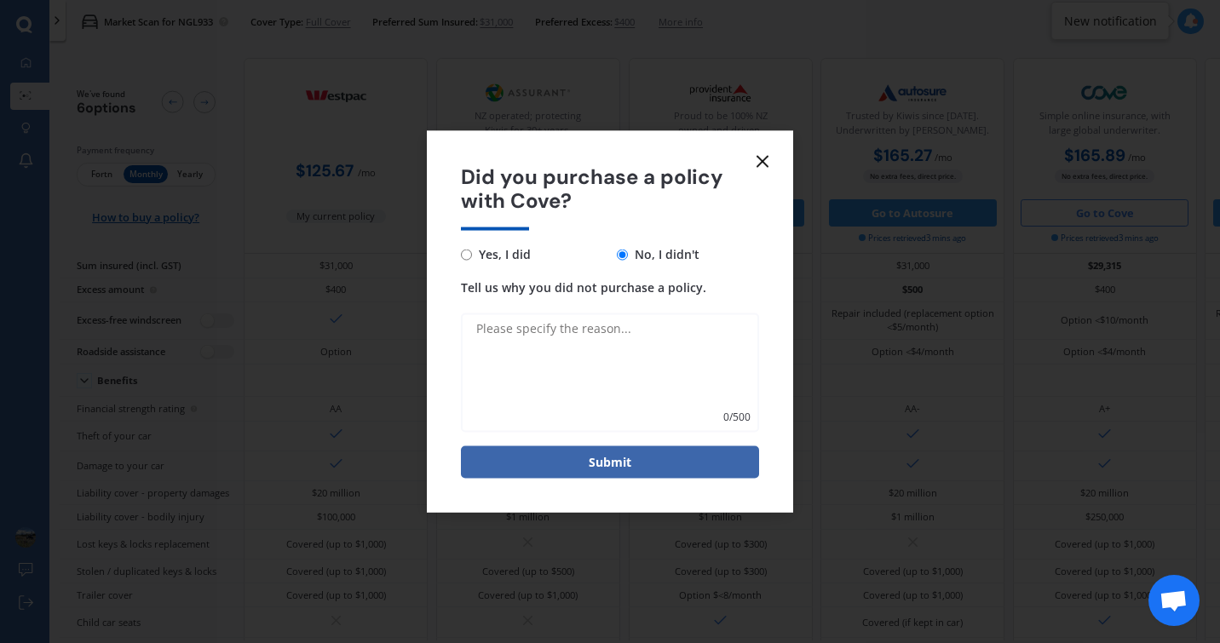
click at [759, 153] on icon at bounding box center [762, 161] width 20 height 20
